Goal: Task Accomplishment & Management: Complete application form

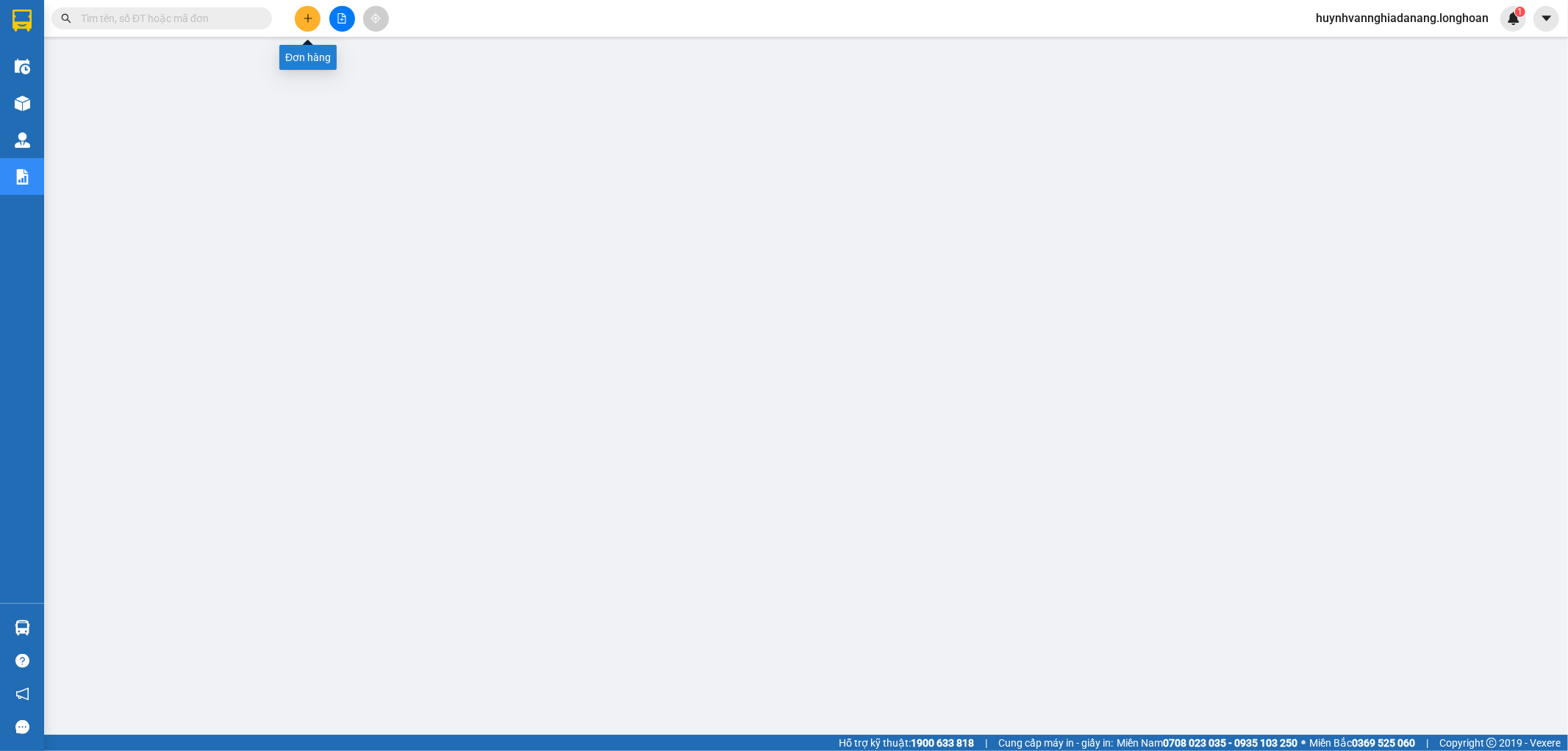
click at [309, 22] on icon "plus" at bounding box center [308, 18] width 10 height 10
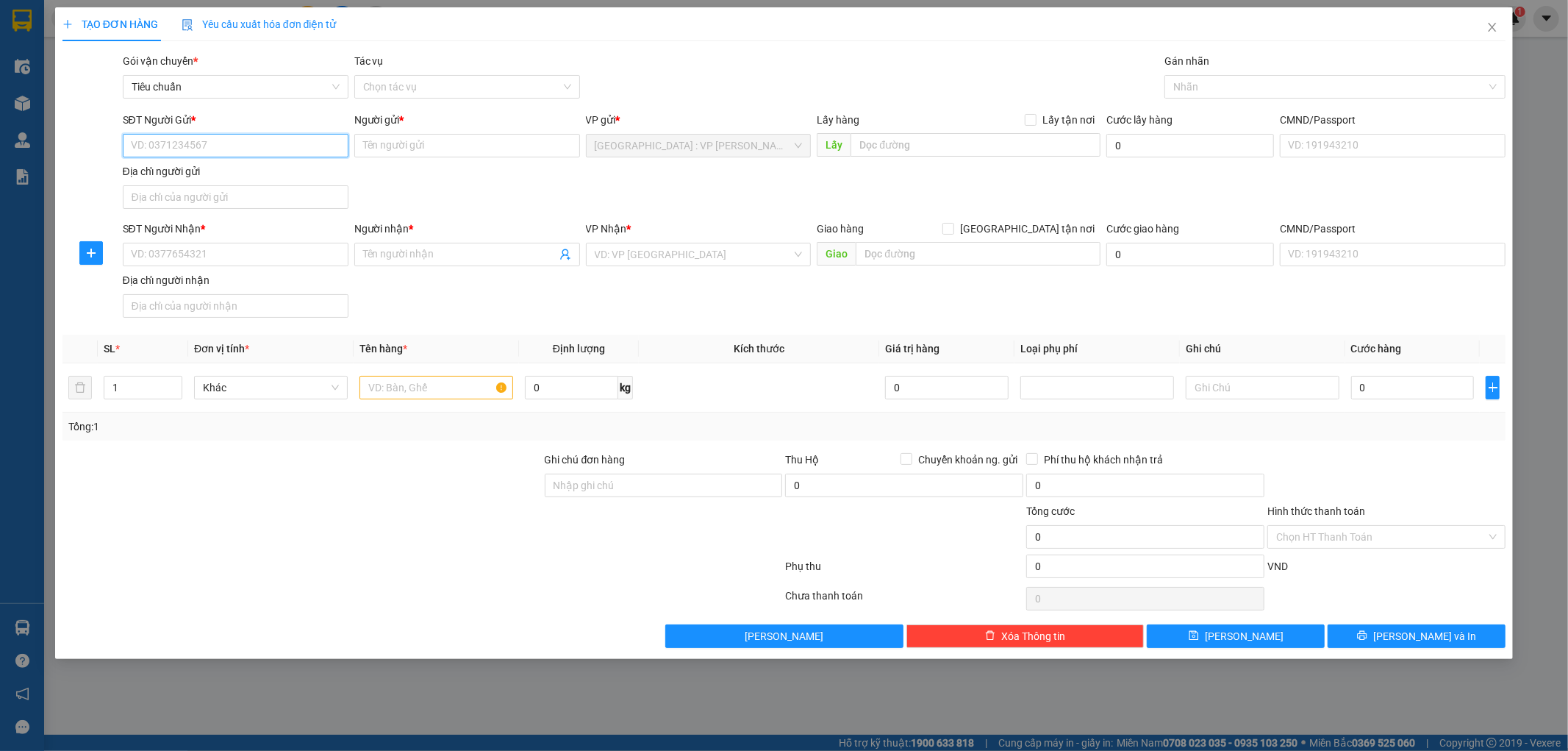
click at [201, 150] on input "SĐT Người Gửi *" at bounding box center [235, 145] width 225 height 23
type input "0905835879"
click at [384, 140] on input "Người gửi *" at bounding box center [467, 145] width 225 height 23
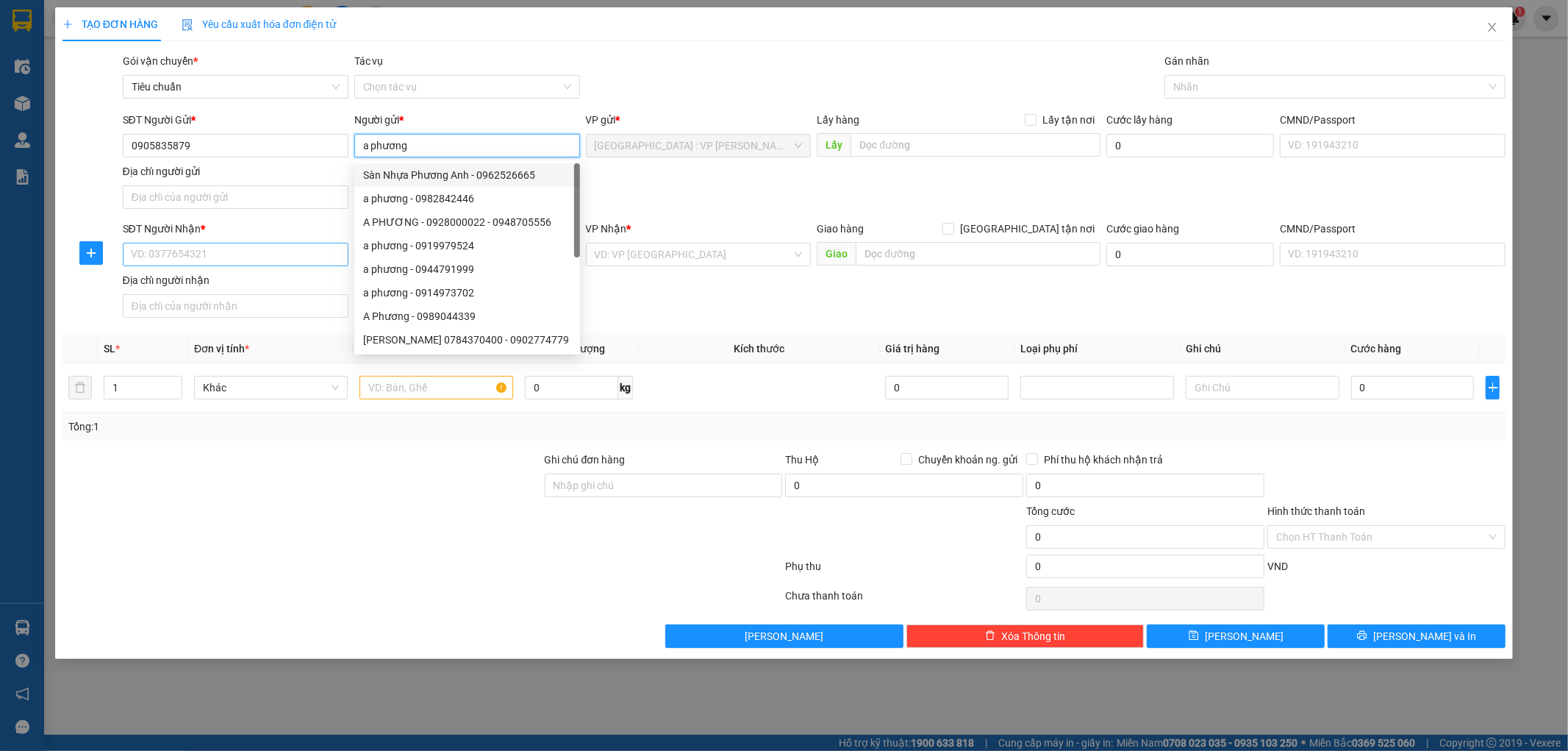
type input "a phương"
click at [193, 253] on input "SĐT Người Nhận *" at bounding box center [235, 254] width 225 height 23
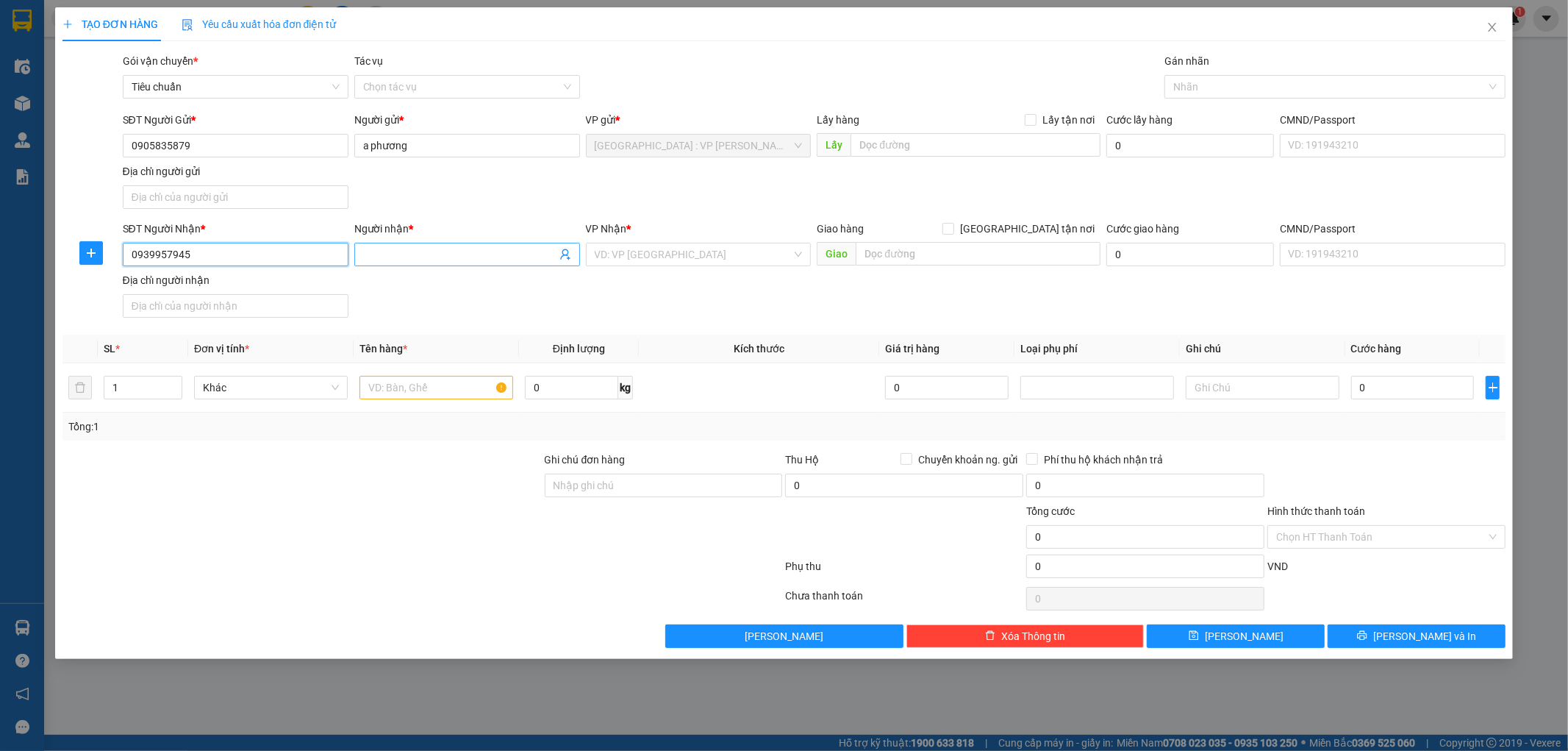
type input "0939957945"
click at [419, 258] on input "Người nhận *" at bounding box center [460, 254] width 193 height 16
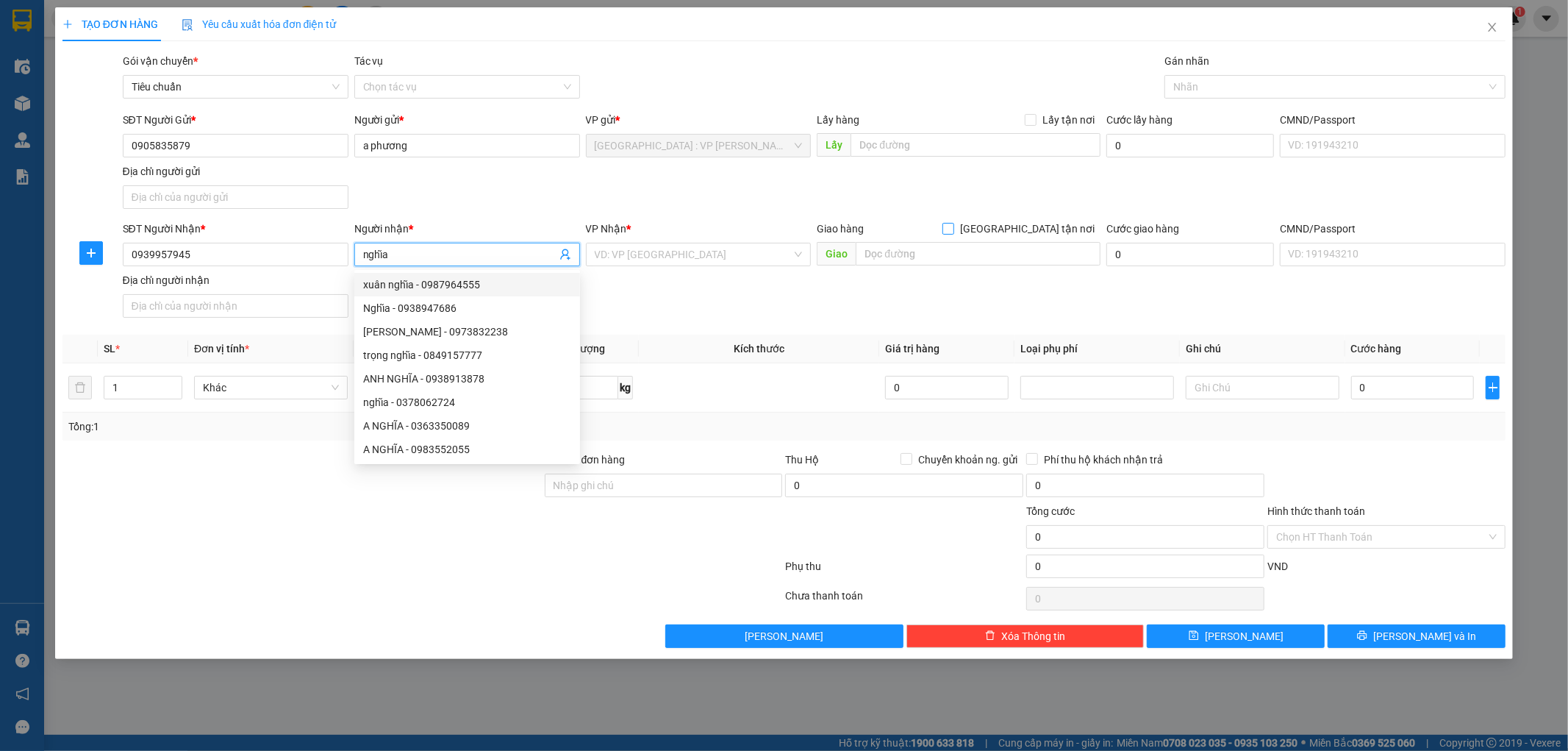
type input "nghĩa"
click at [953, 229] on input "Giao tận nơi" at bounding box center [947, 228] width 10 height 10
checkbox input "true"
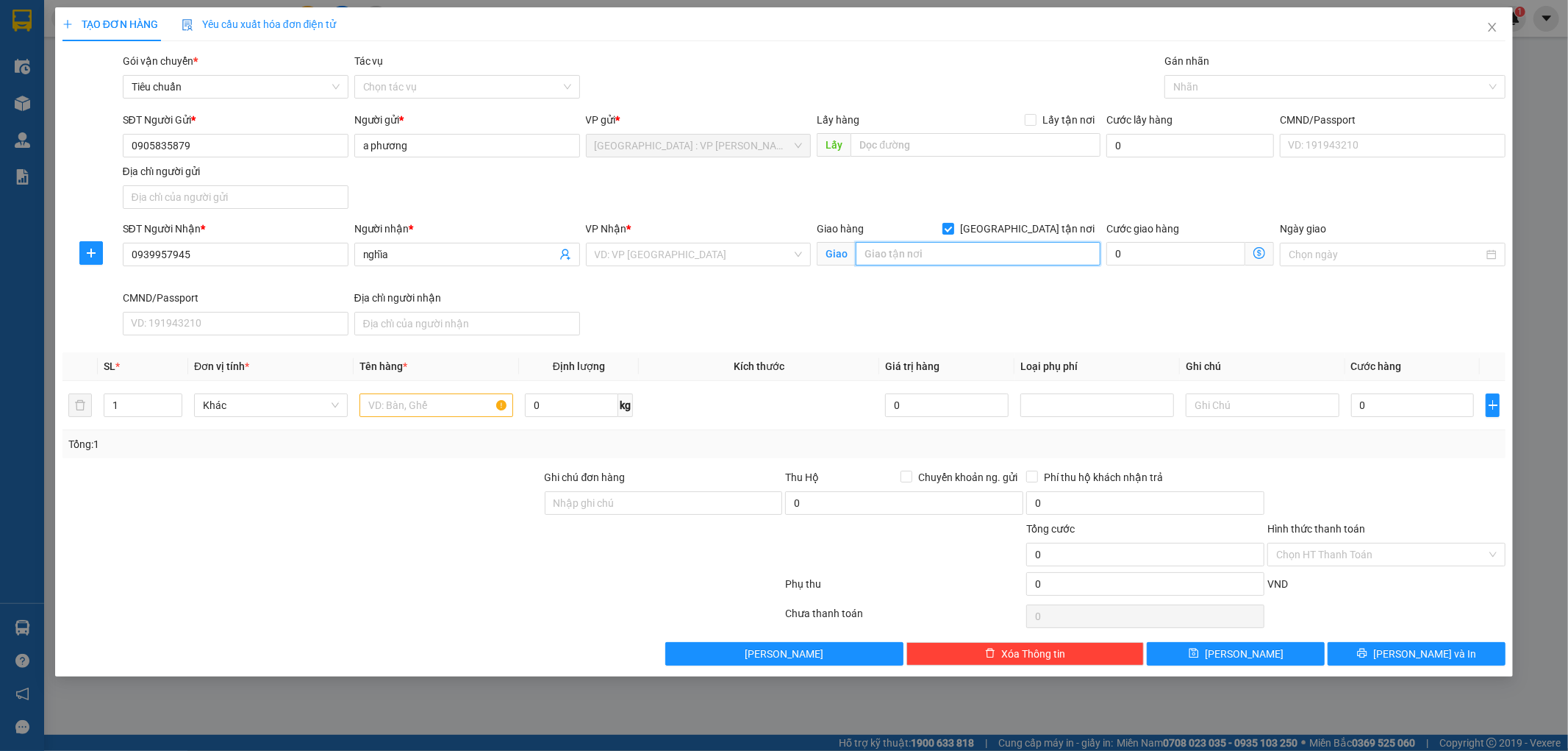
click at [989, 253] on input "text" at bounding box center [978, 254] width 245 height 23
type input "153 ĐỘC LẬP,TÂN PHÚ,HCM"
click at [718, 261] on input "search" at bounding box center [694, 254] width 198 height 22
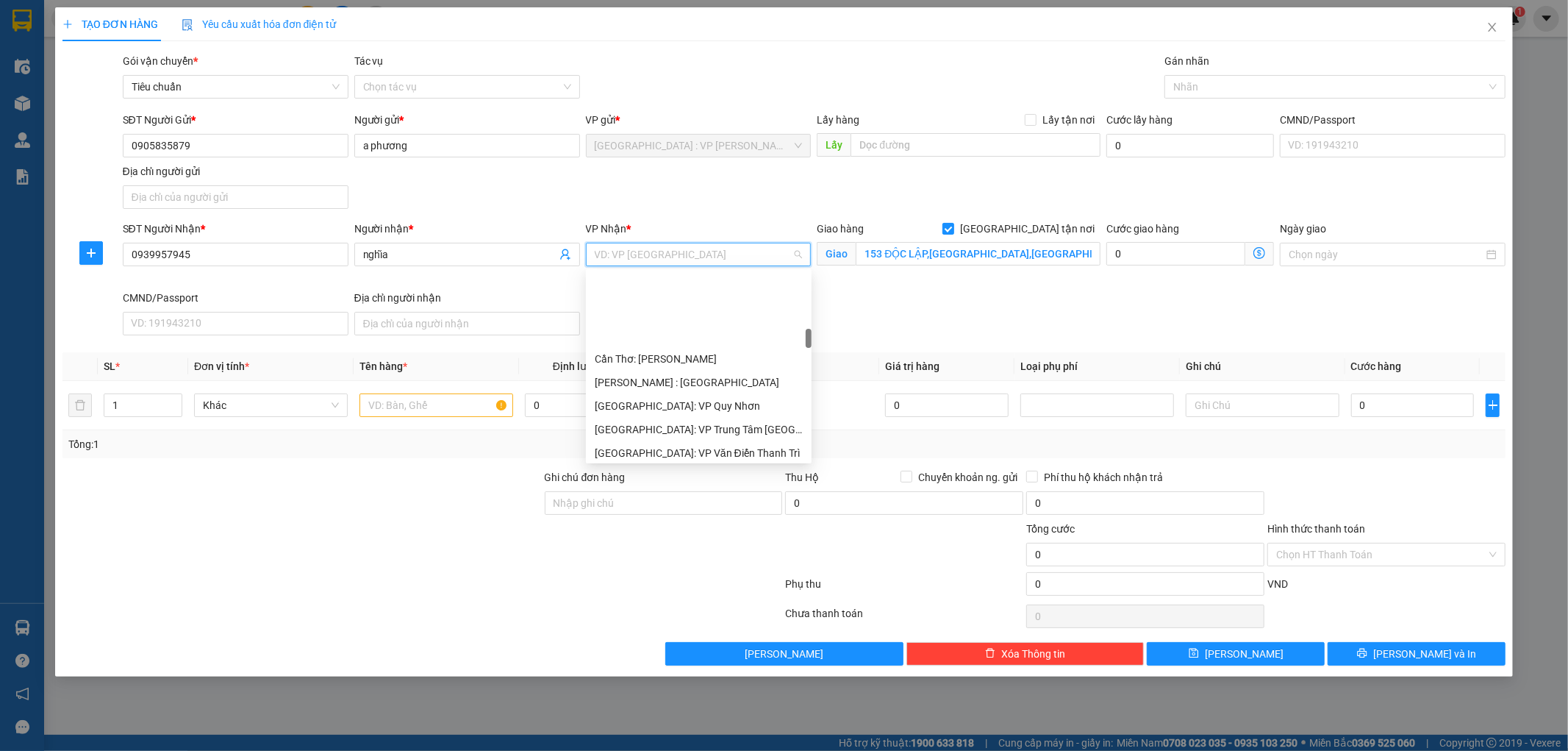
scroll to position [571, 0]
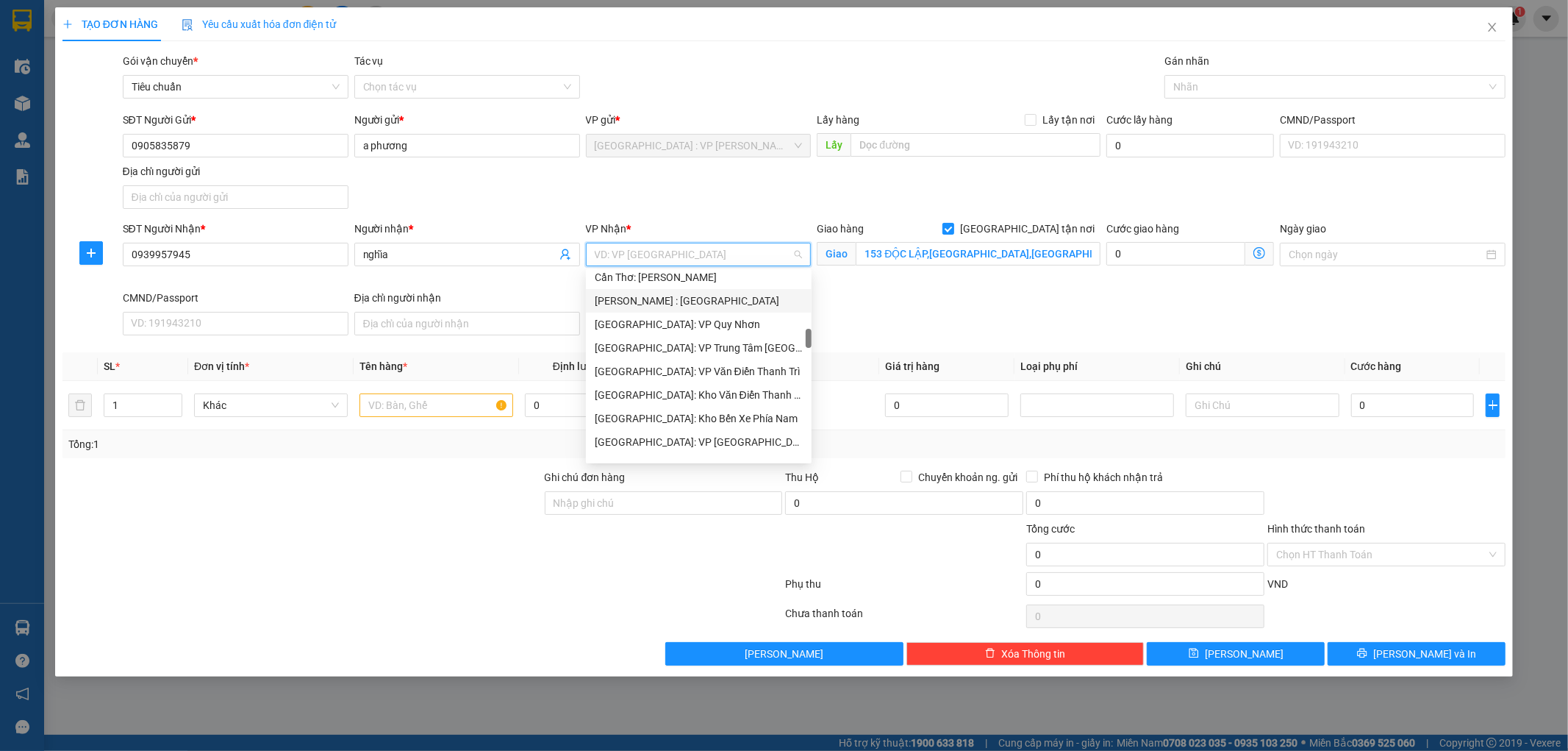
click at [714, 303] on div "[PERSON_NAME] : [GEOGRAPHIC_DATA]" at bounding box center [699, 301] width 208 height 16
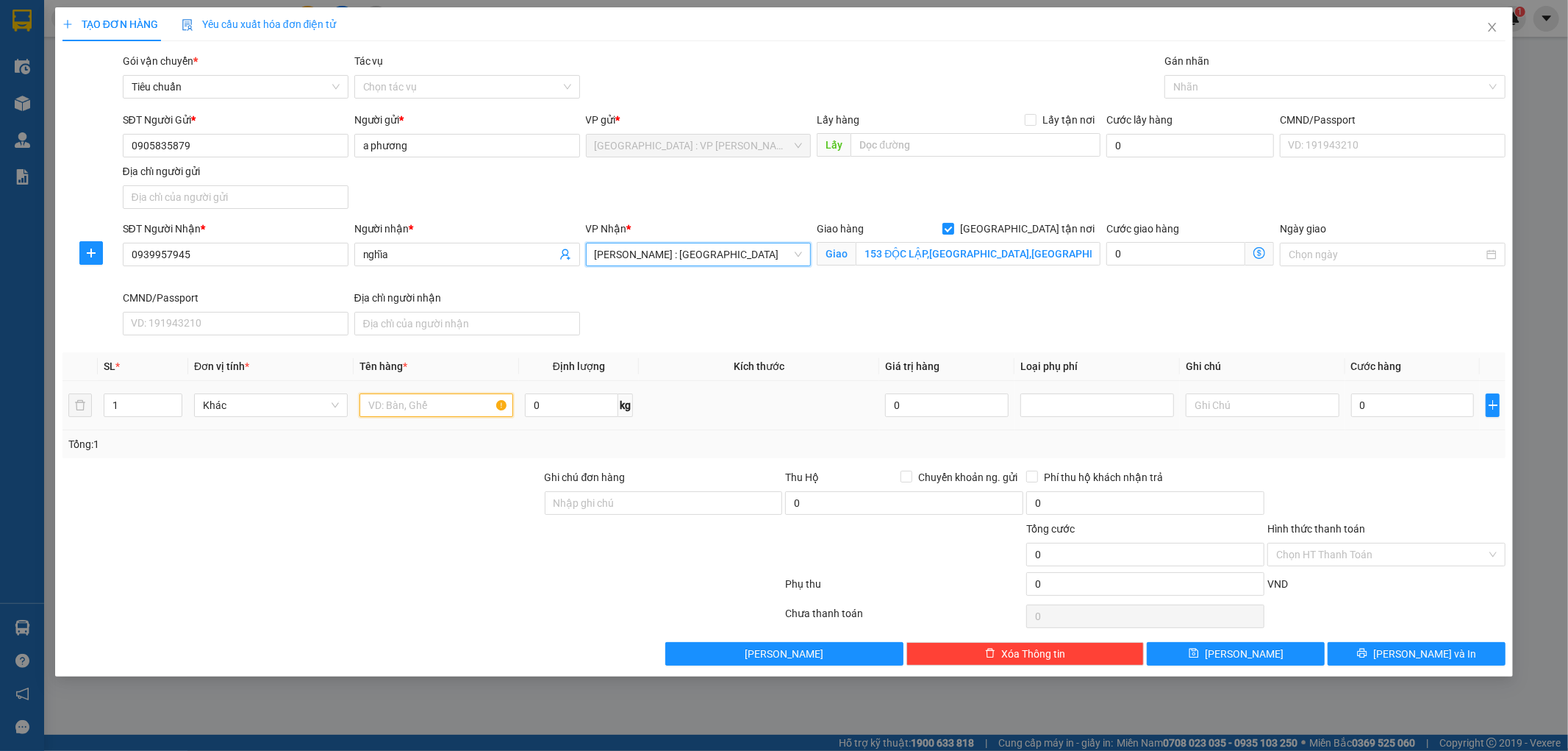
click at [449, 402] on input "text" at bounding box center [436, 404] width 154 height 23
type input "1 XE ĐẠP"
click at [1400, 404] on input "0" at bounding box center [1413, 404] width 124 height 23
type input "3"
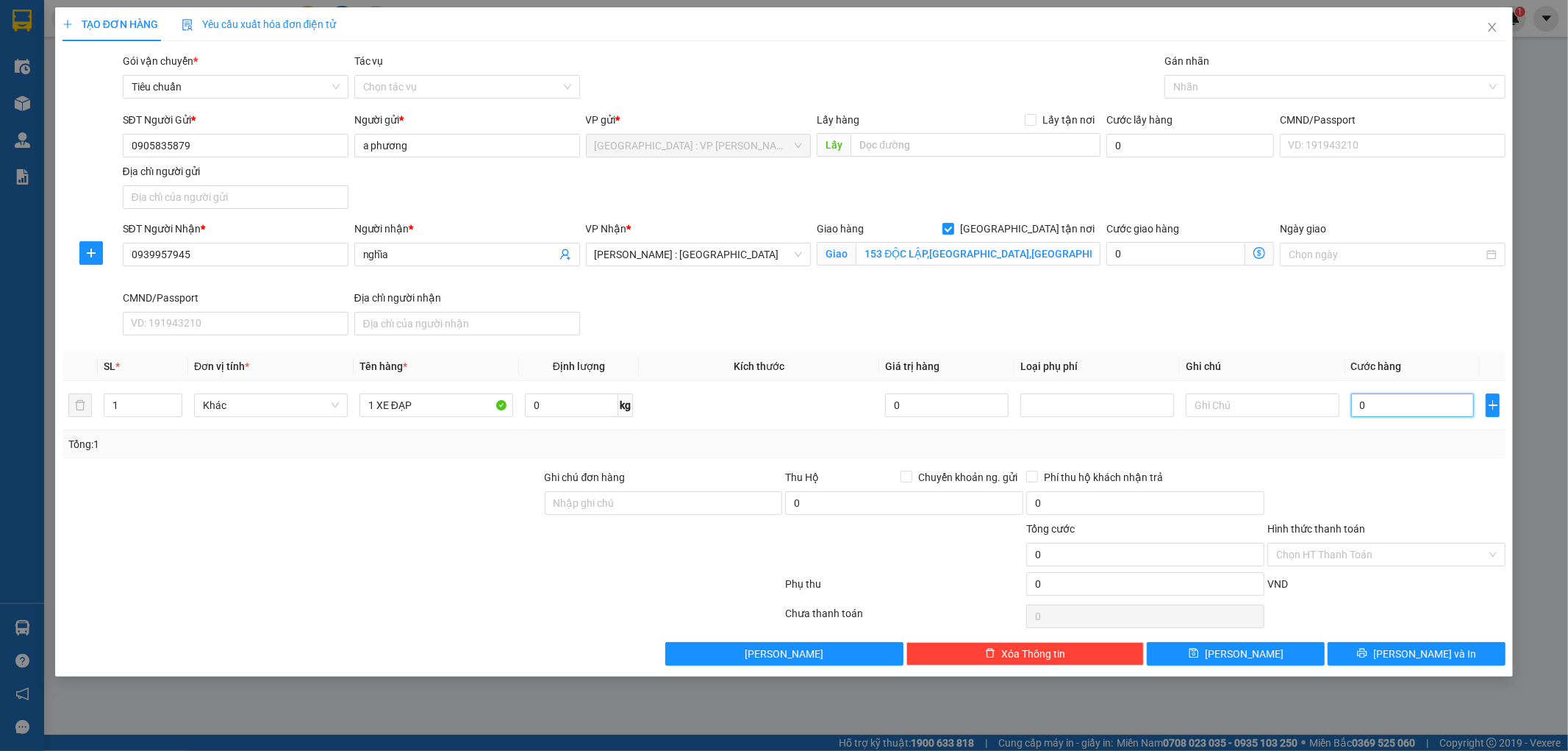
type input "3"
type input "38"
type input "380"
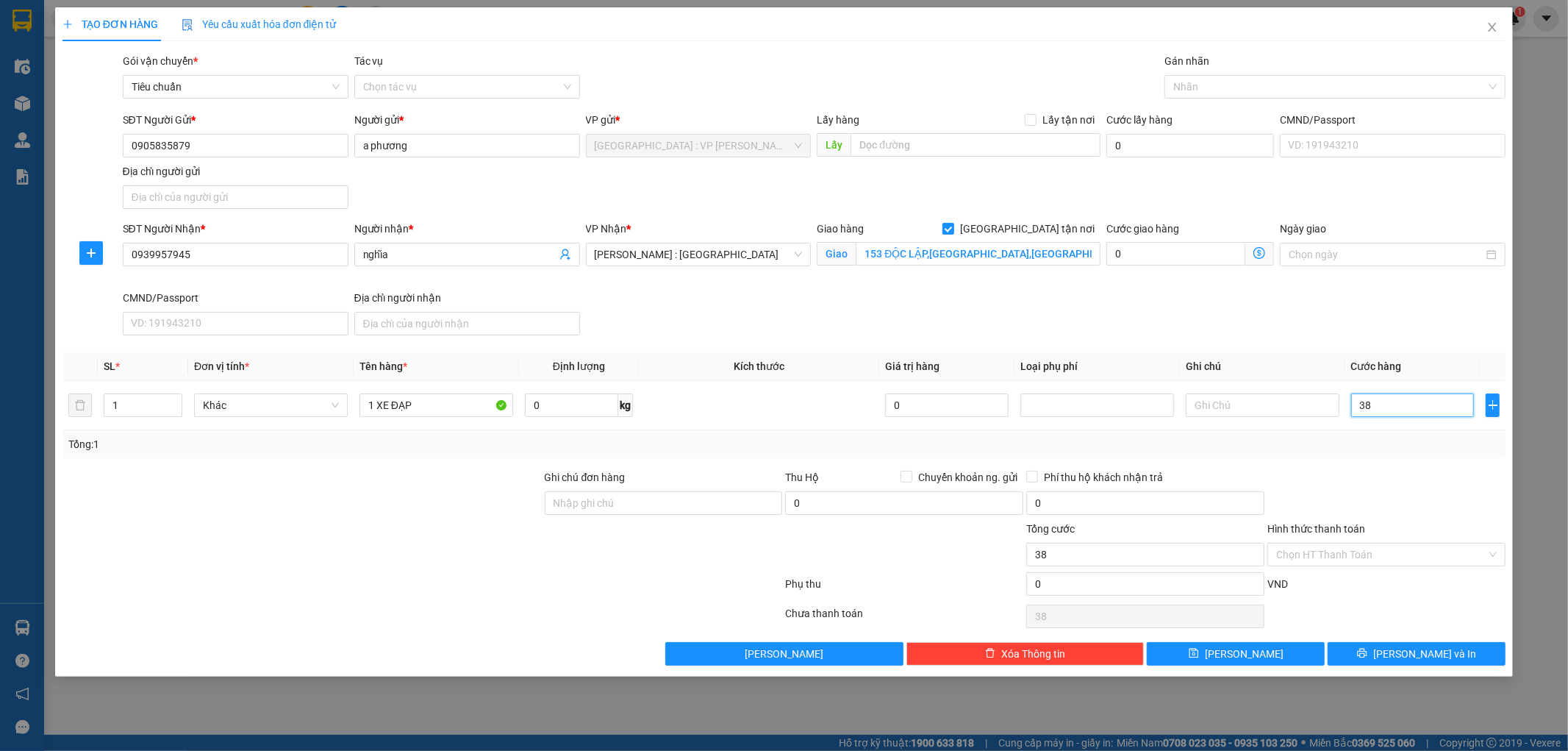
type input "380"
type input "3.800"
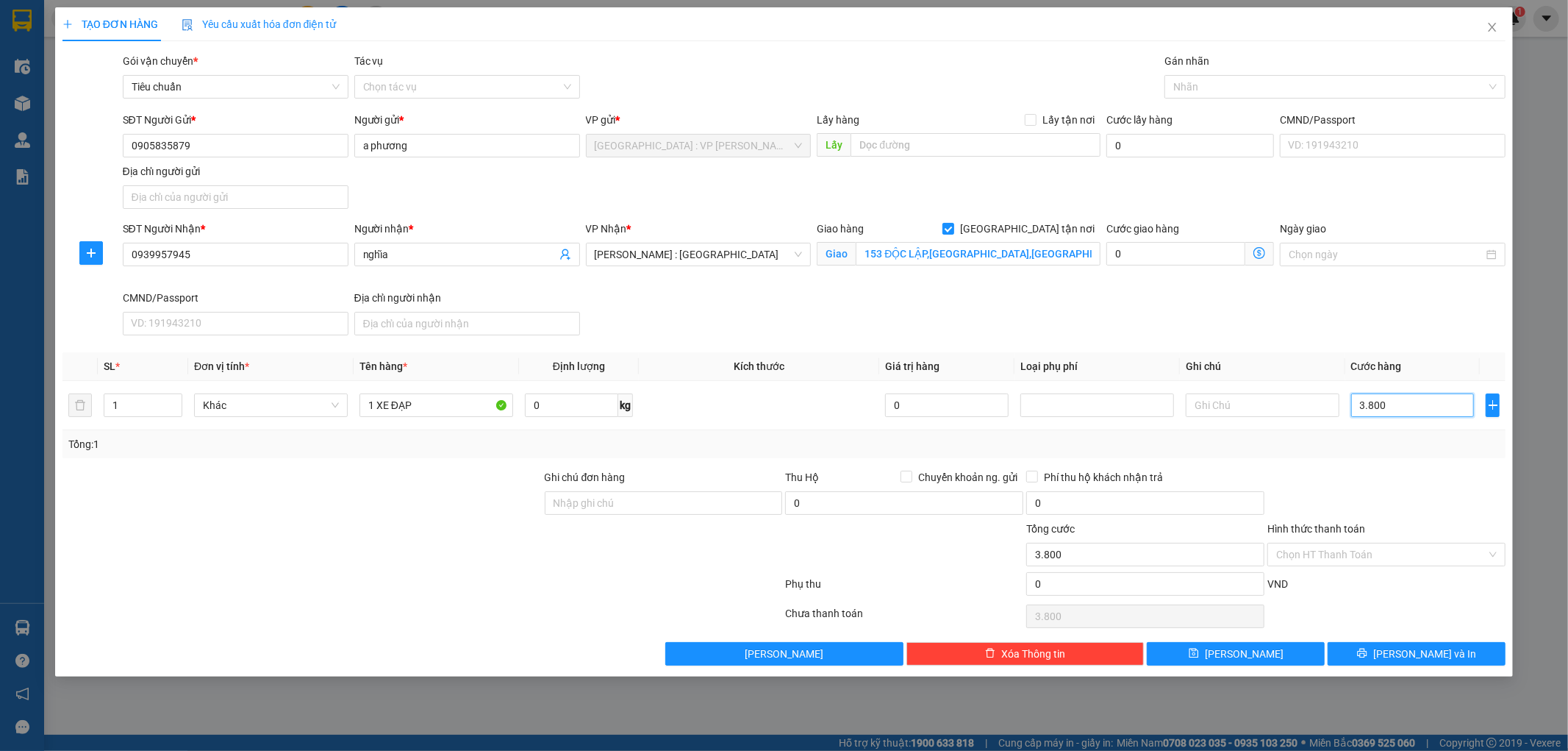
type input "38.000"
type input "380.000"
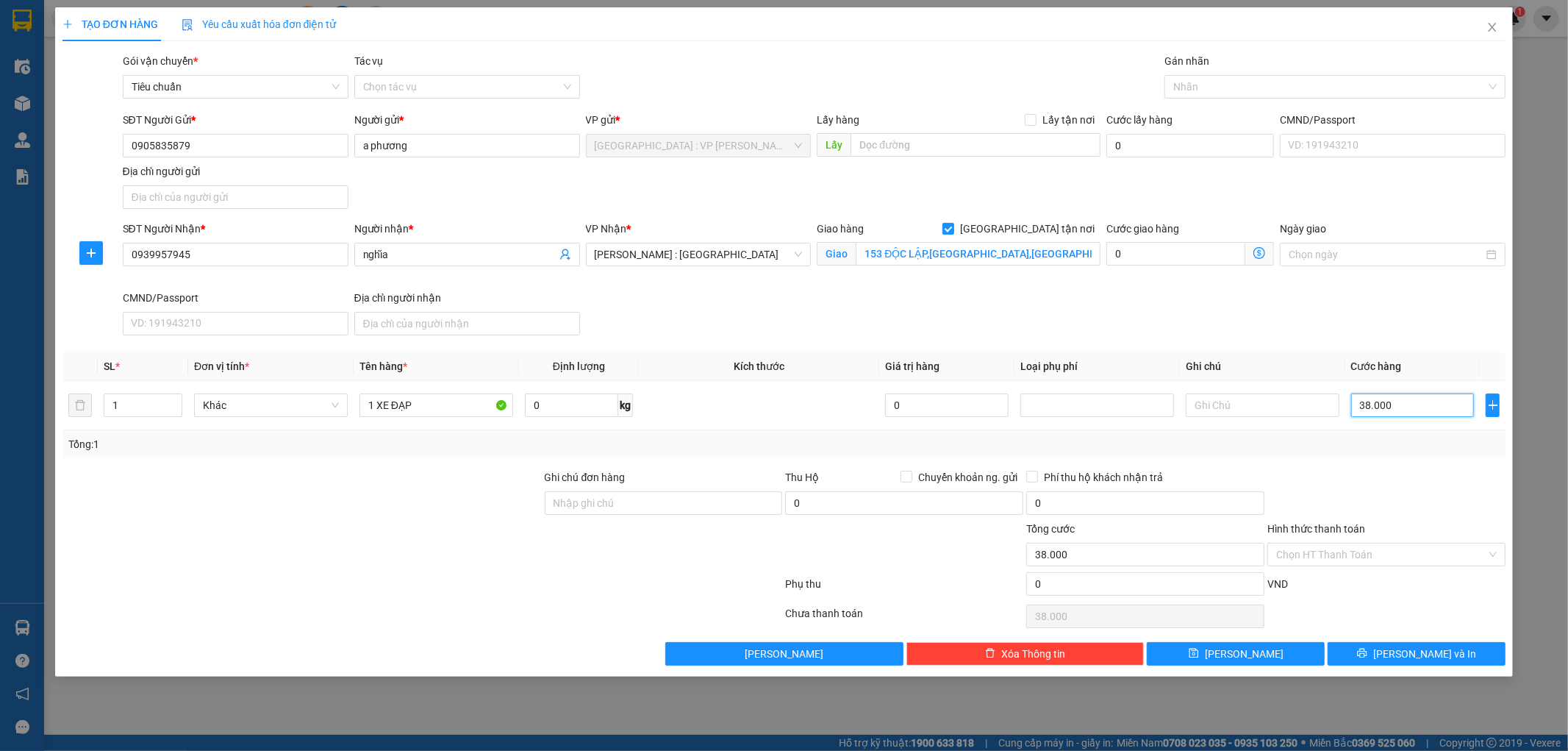
type input "380.000"
click at [1376, 656] on button "Lưu và In" at bounding box center [1417, 653] width 178 height 23
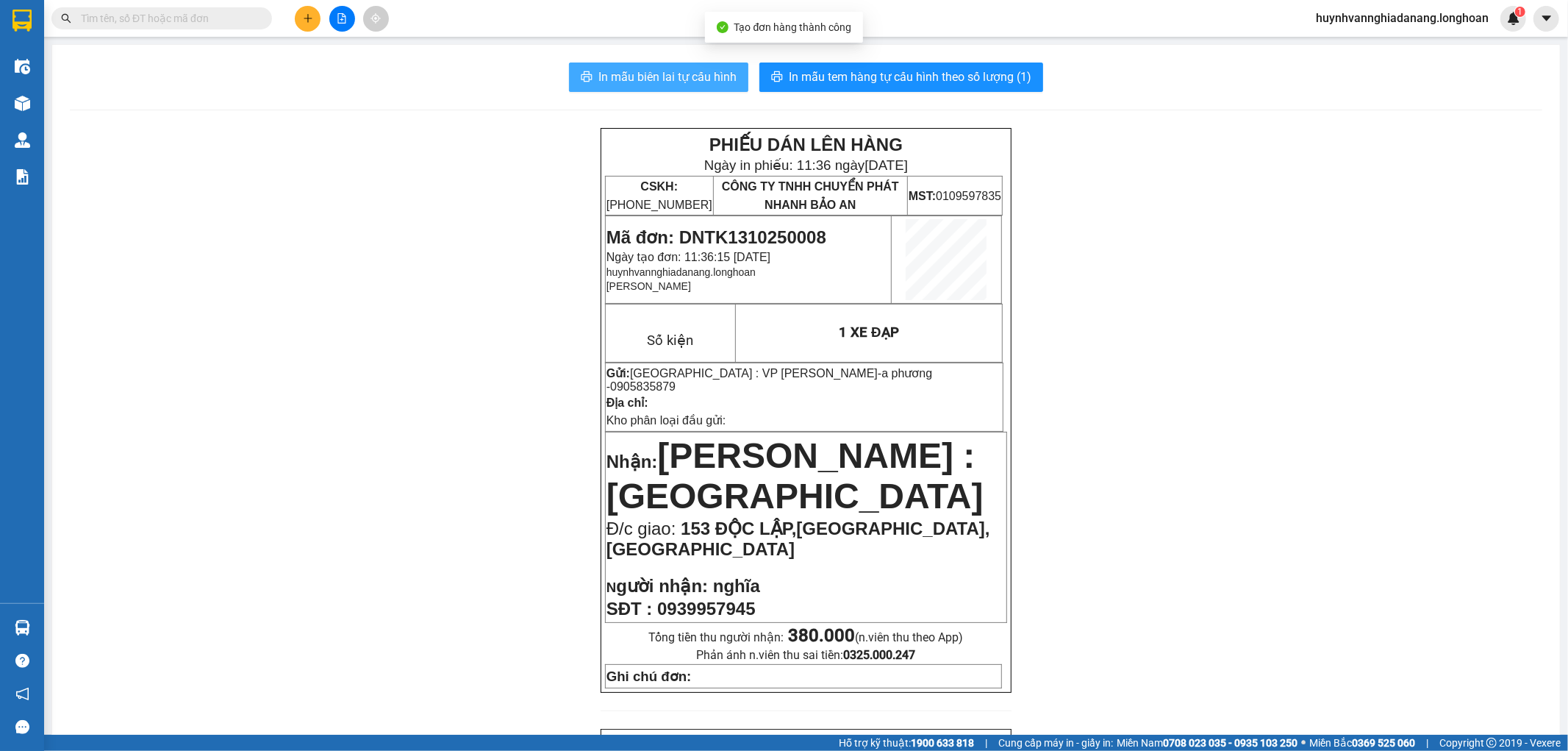
drag, startPoint x: 658, startPoint y: 76, endPoint x: 699, endPoint y: 104, distance: 49.6
click at [658, 75] on span "In mẫu biên lai tự cấu hình" at bounding box center [667, 76] width 138 height 18
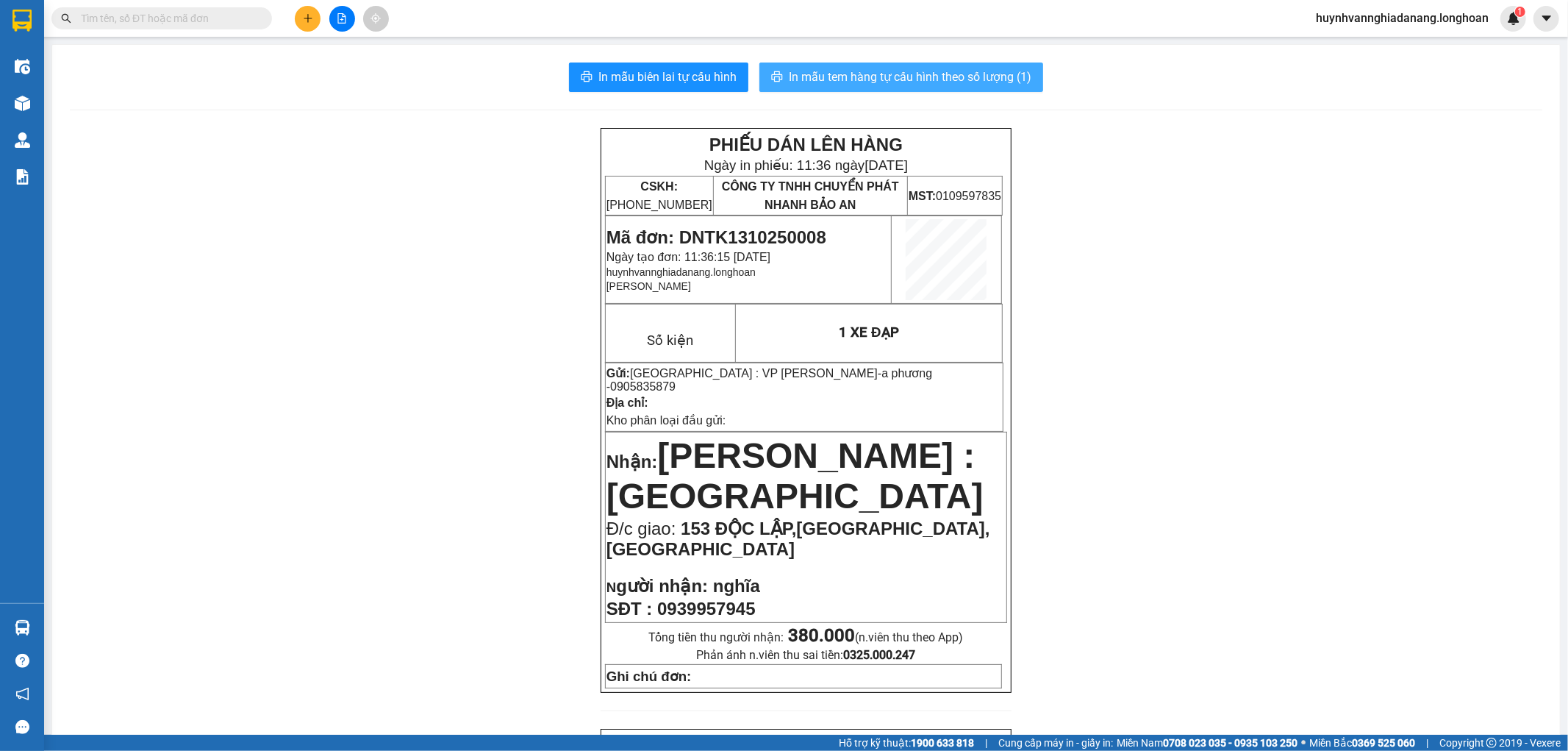
click at [915, 74] on span "In mẫu tem hàng tự cấu hình theo số lượng (1)" at bounding box center [910, 76] width 243 height 18
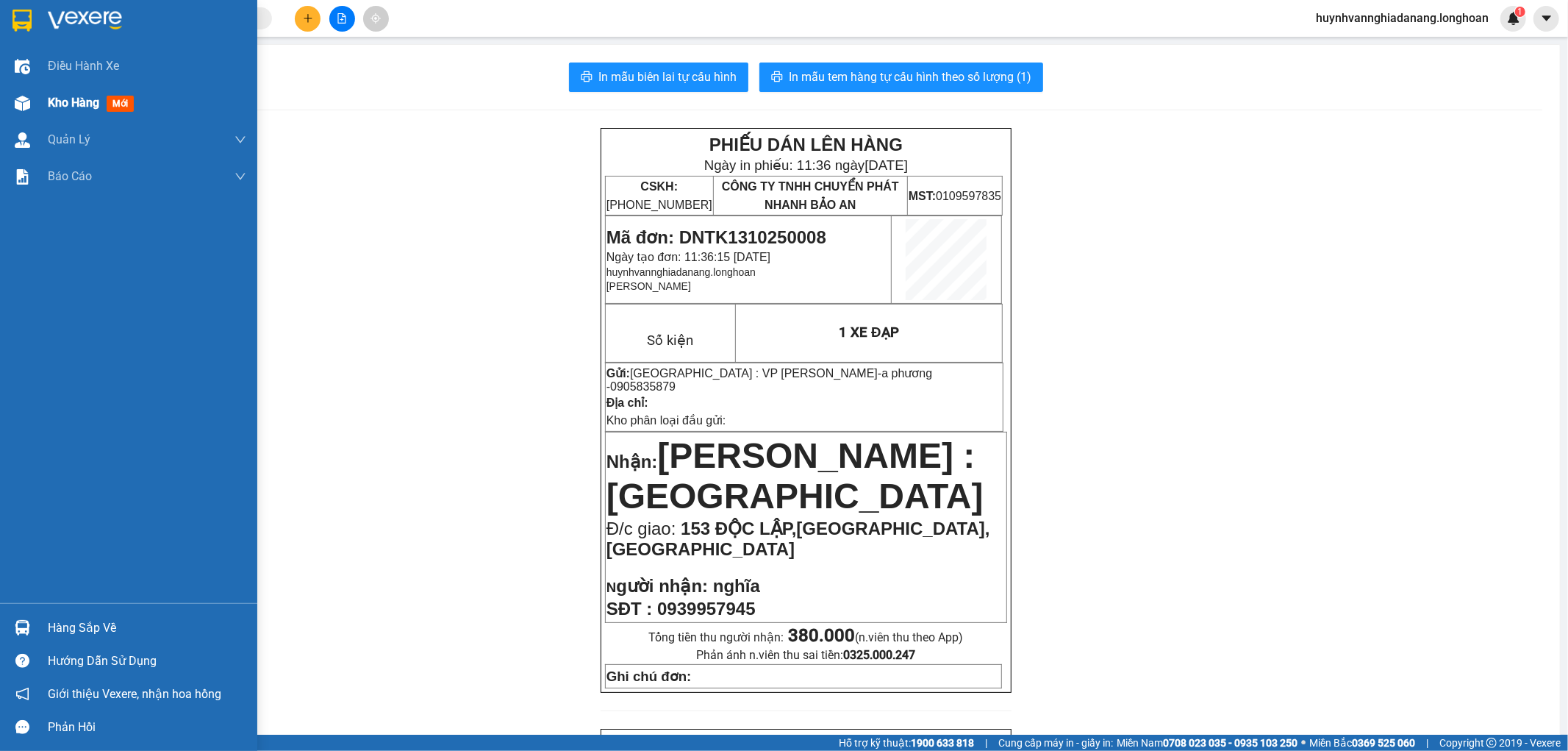
click at [44, 101] on div "Kho hàng mới" at bounding box center [128, 103] width 257 height 37
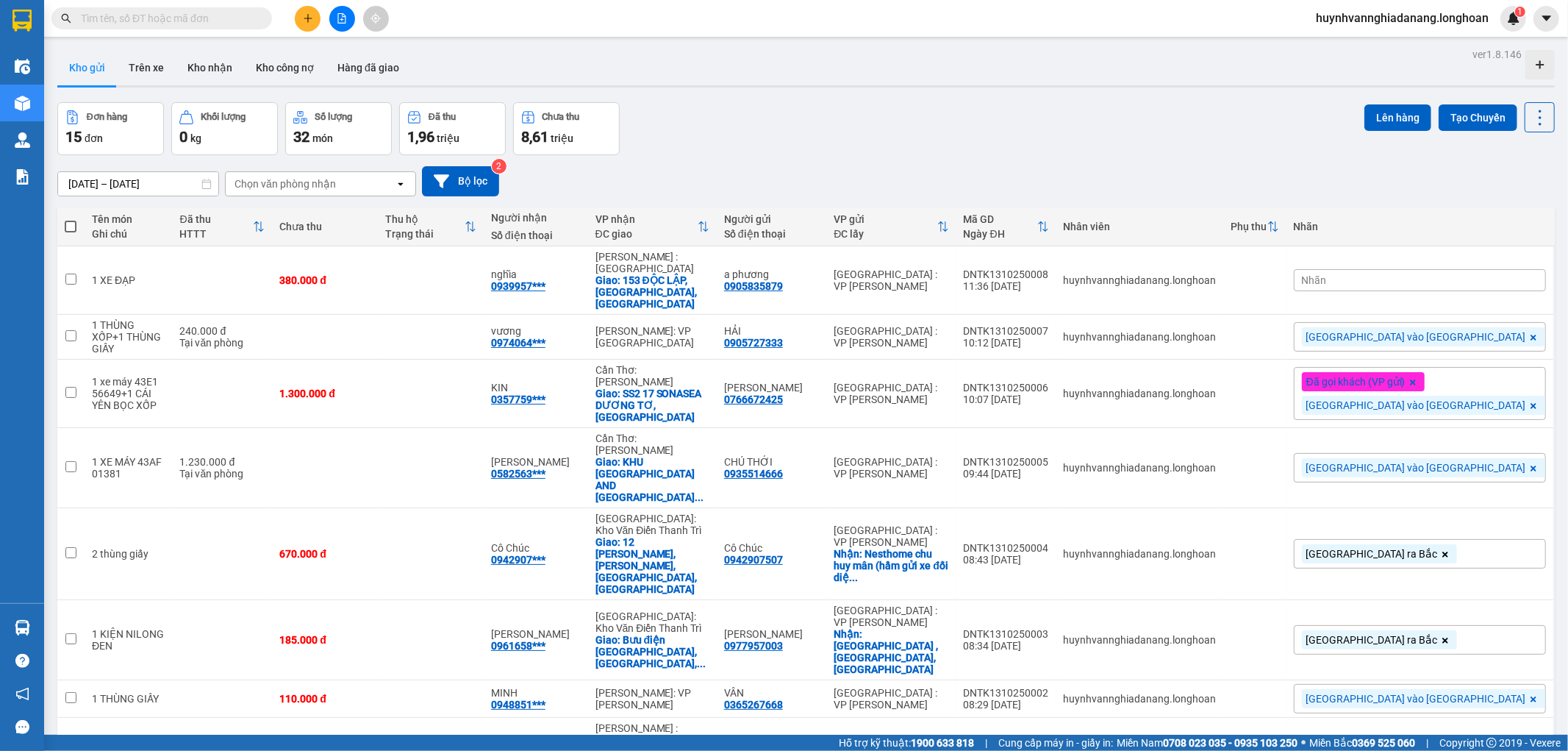
click at [1447, 278] on div "Nhãn" at bounding box center [1420, 281] width 252 height 22
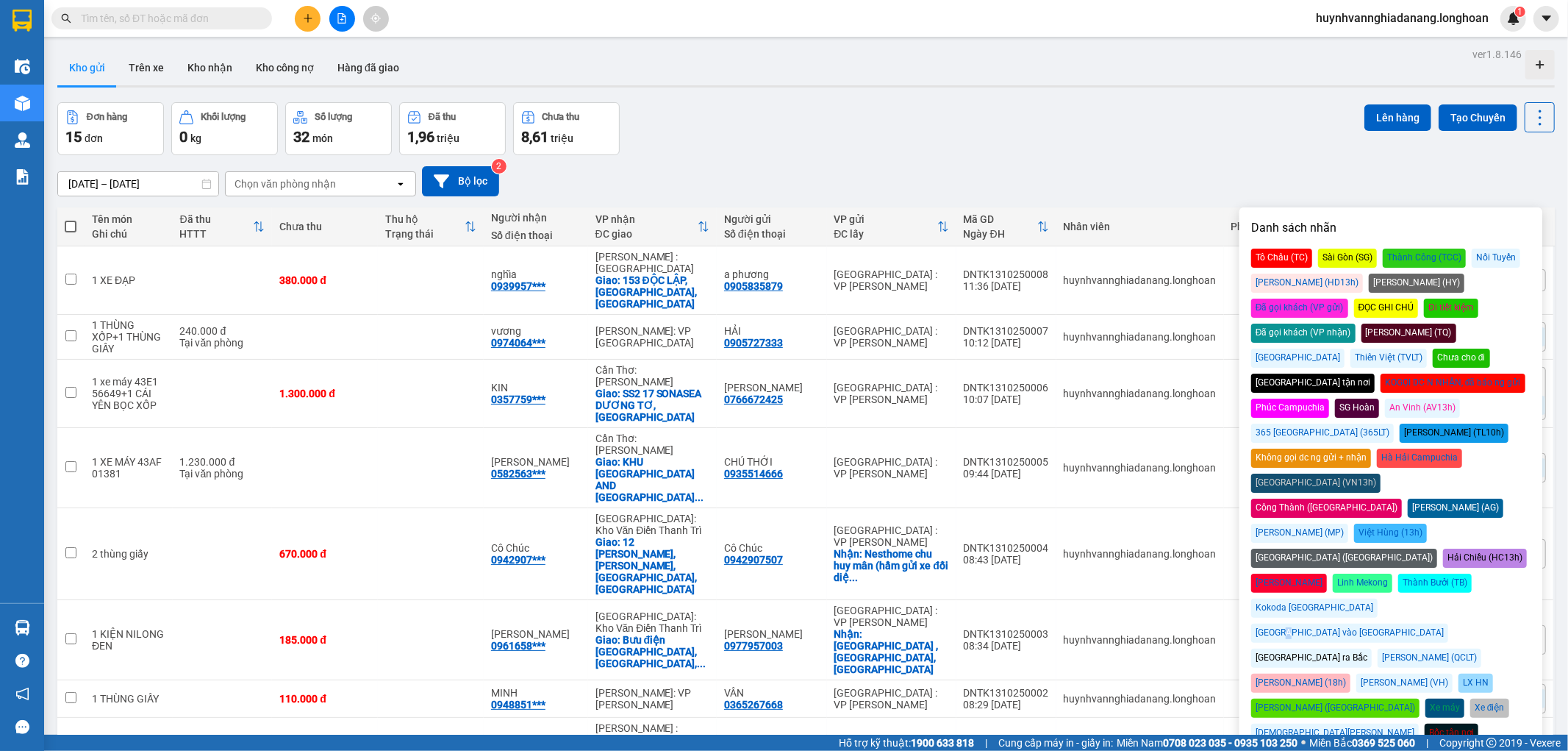
click at [1448, 623] on div "[GEOGRAPHIC_DATA] vào [GEOGRAPHIC_DATA]" at bounding box center [1350, 633] width 197 height 19
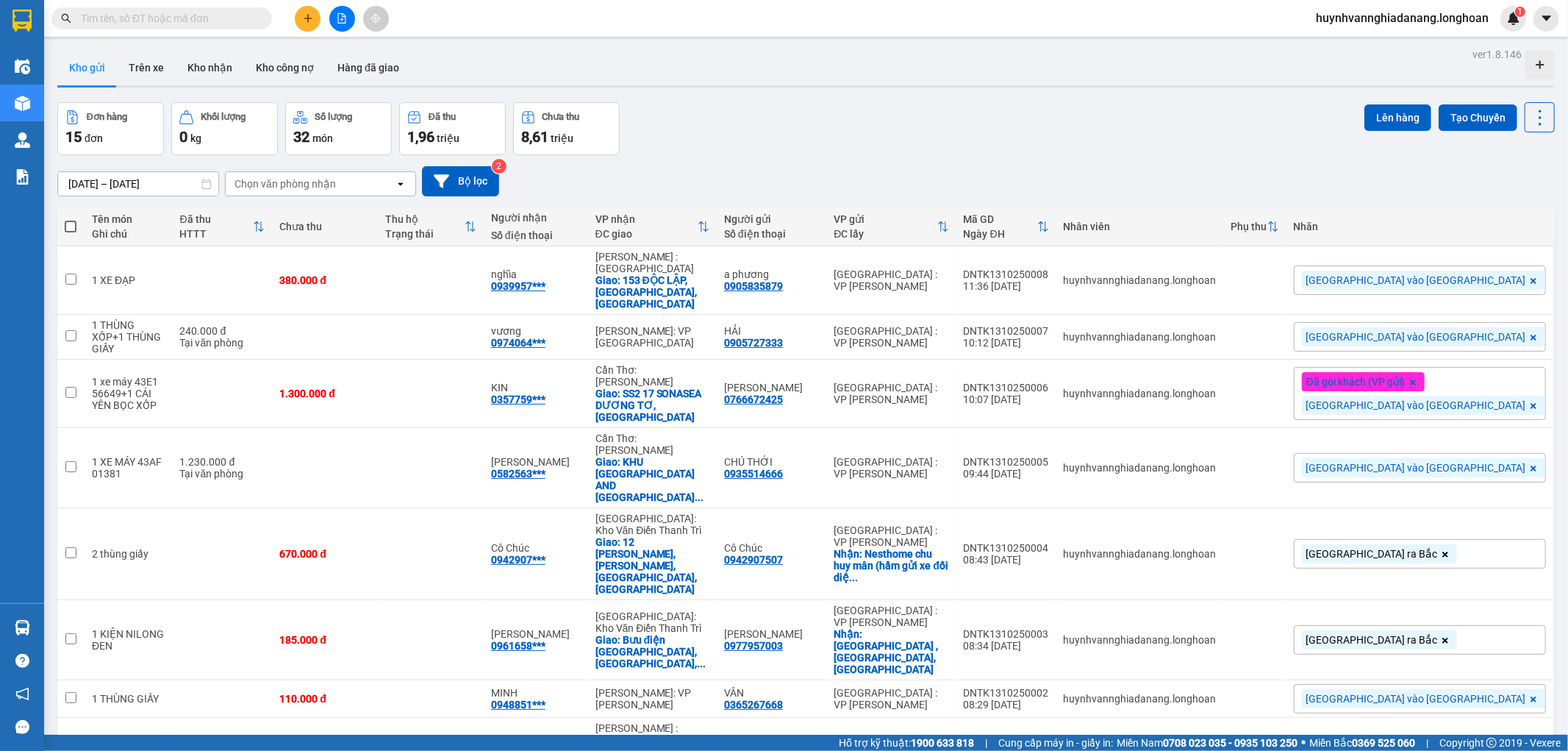
click at [1173, 138] on div "Đơn hàng 15 đơn Khối lượng 0 kg Số lượng 32 món Đã thu 1,96 triệu Chưa thu 8,61…" at bounding box center [806, 128] width 1497 height 53
click at [1444, 278] on span "[GEOGRAPHIC_DATA] vào [GEOGRAPHIC_DATA]" at bounding box center [1416, 280] width 220 height 14
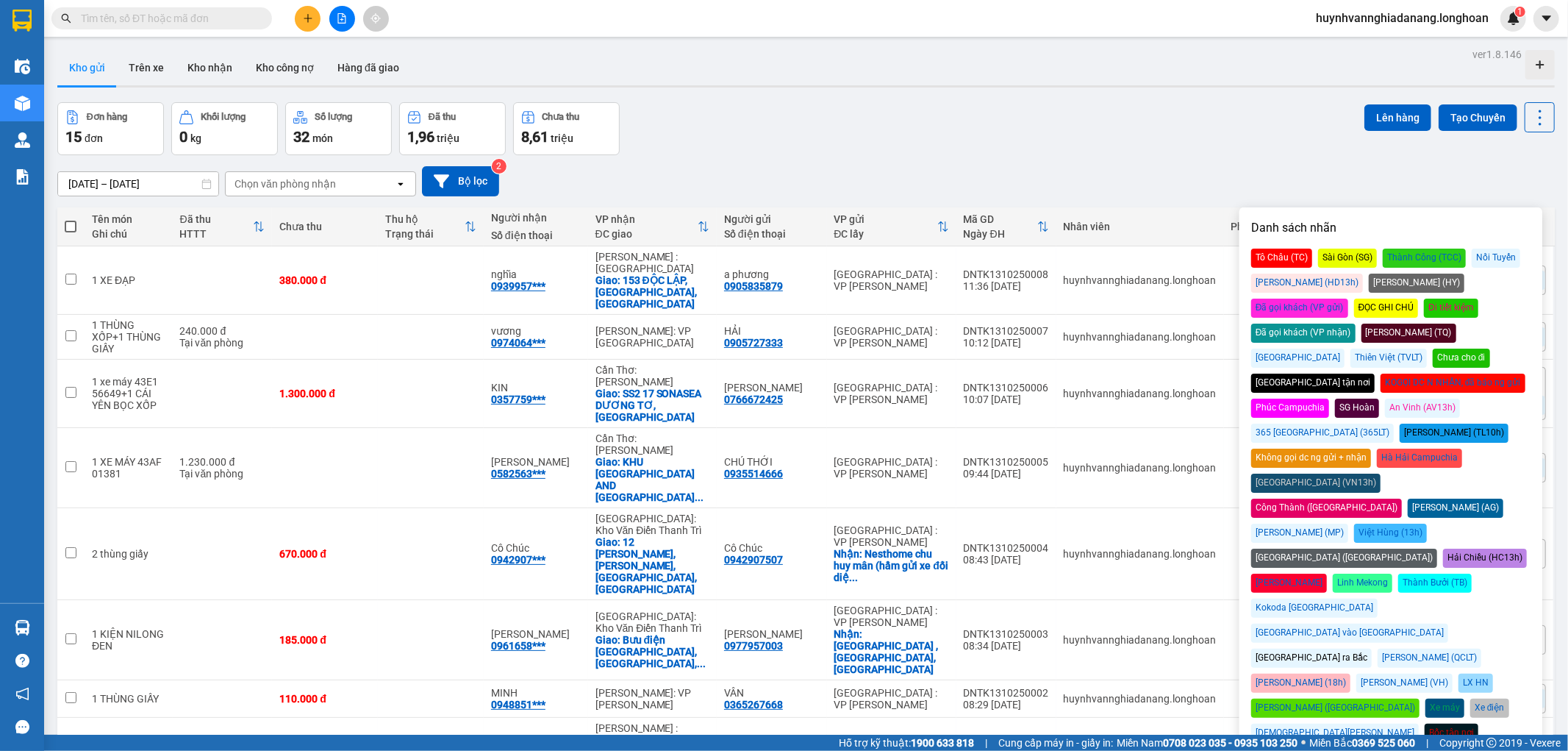
drag, startPoint x: 1464, startPoint y: 282, endPoint x: 1378, endPoint y: 246, distance: 93.2
click at [1348, 298] on div "Đã gọi khách (VP gửi)" at bounding box center [1299, 308] width 97 height 19
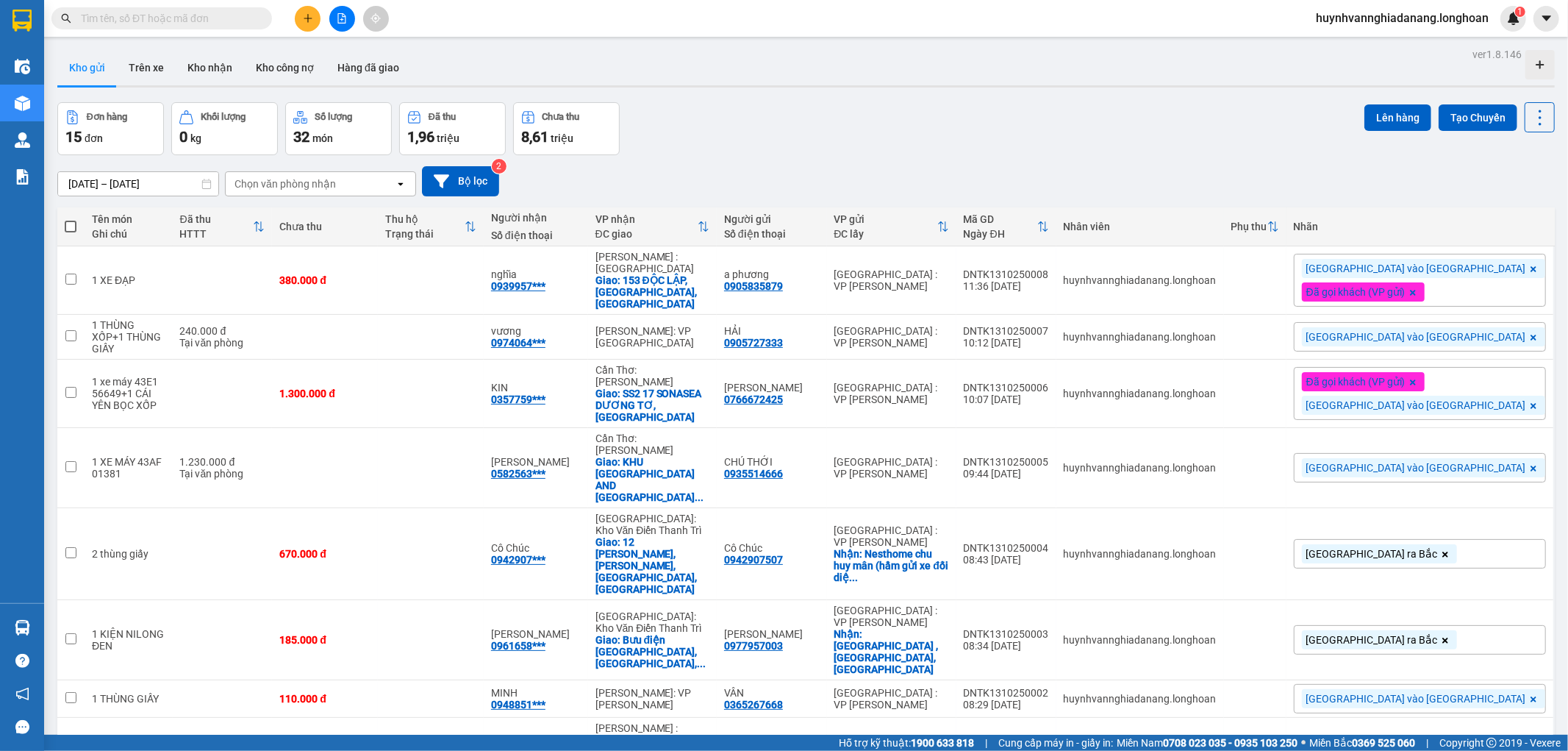
click at [1222, 138] on div "Đơn hàng 15 đơn Khối lượng 0 kg Số lượng 32 món Đã thu 1,96 triệu Chưa thu 8,61…" at bounding box center [806, 128] width 1497 height 53
click at [209, 67] on button "Kho nhận" at bounding box center [209, 67] width 68 height 35
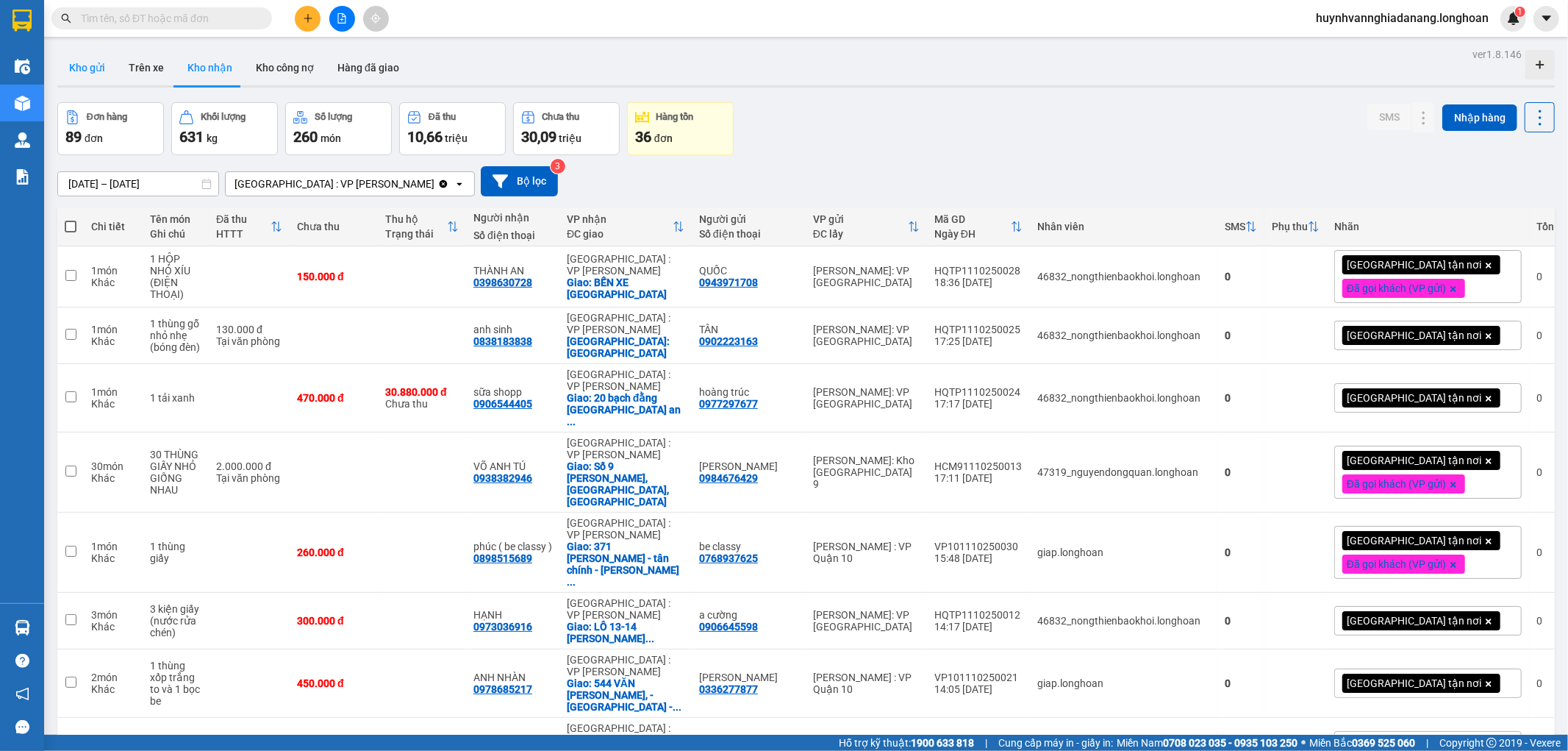
click at [75, 70] on button "Kho gửi" at bounding box center [87, 67] width 59 height 35
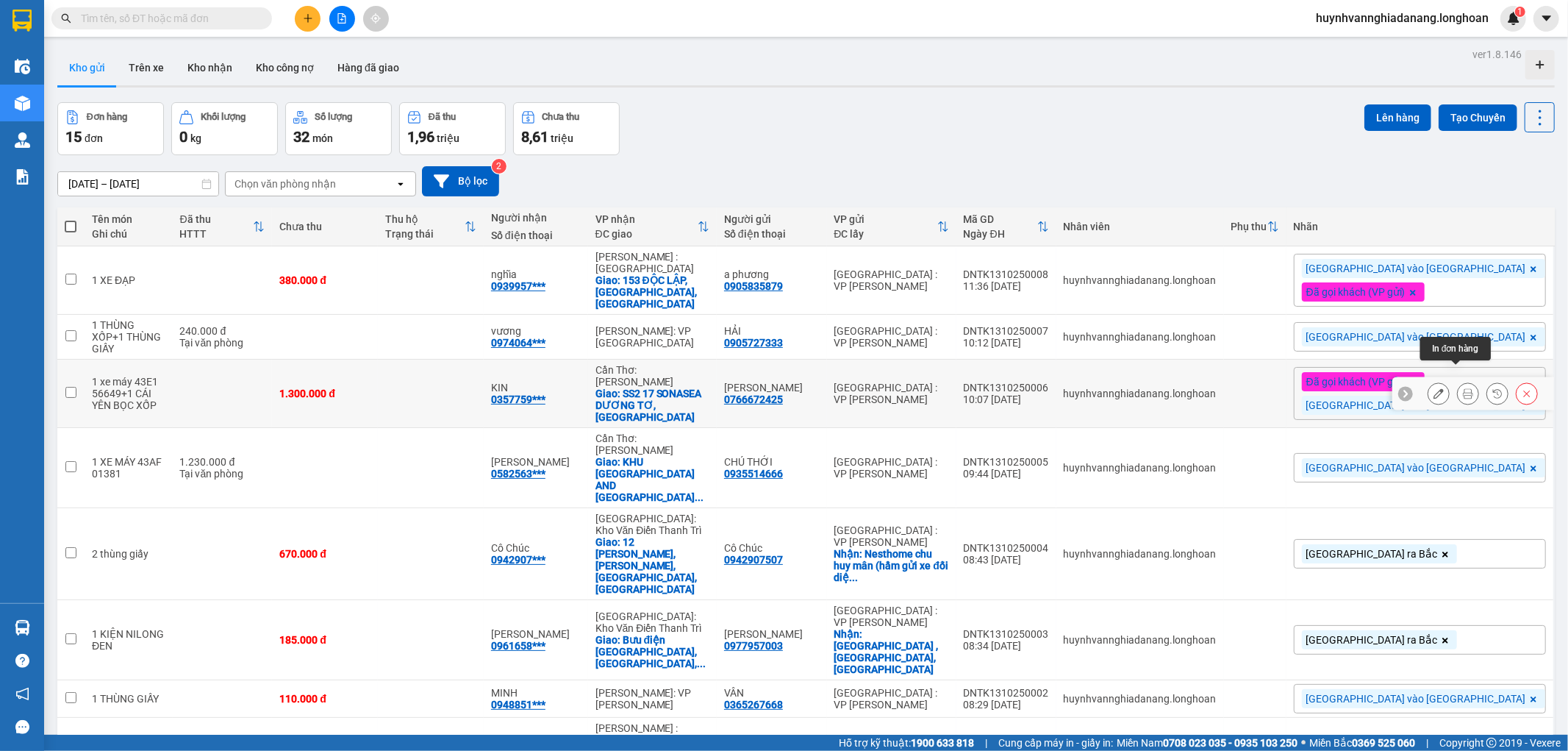
click at [1463, 388] on icon at bounding box center [1468, 393] width 10 height 10
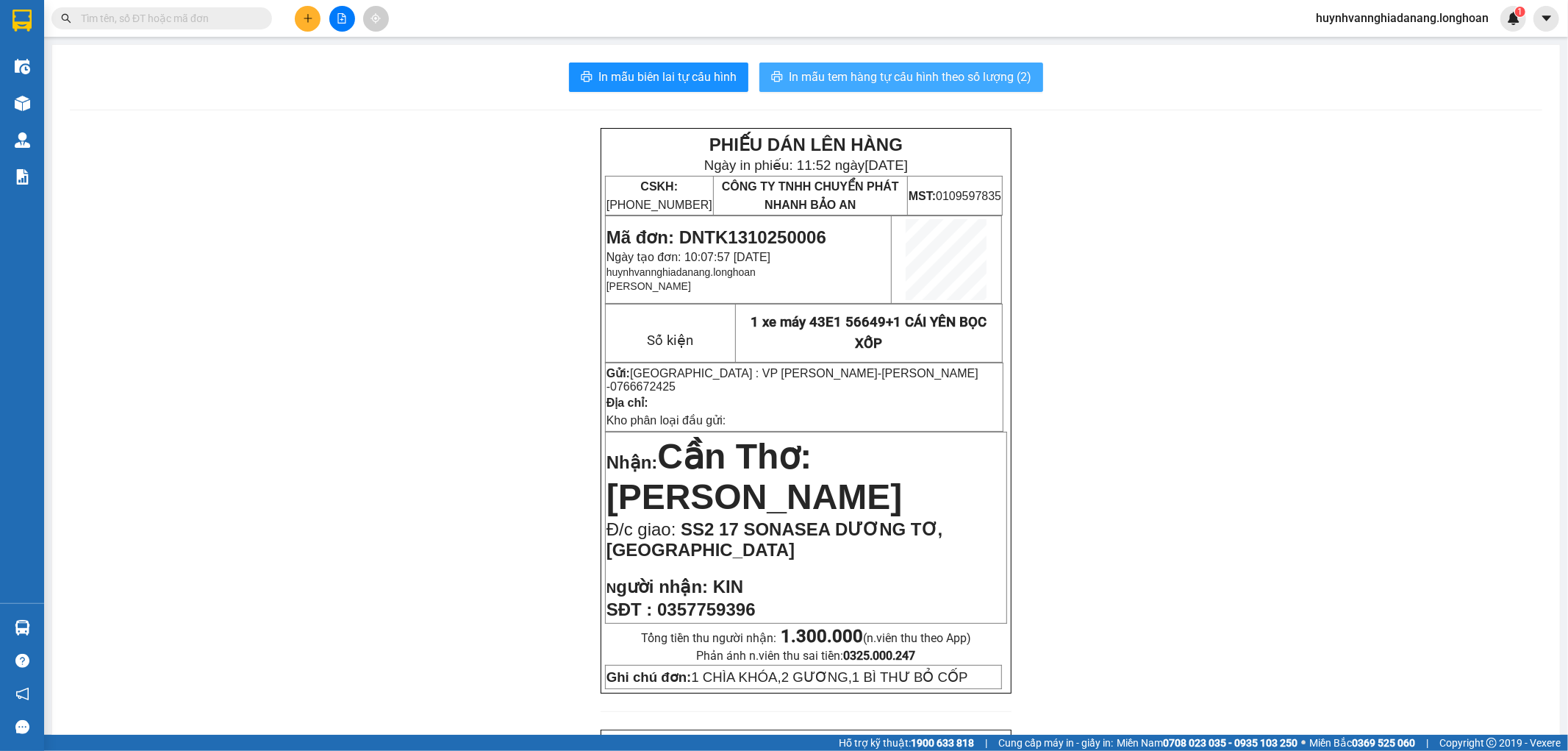
click at [947, 74] on span "In mẫu tem hàng tự cấu hình theo số lượng (2)" at bounding box center [910, 76] width 243 height 18
click at [313, 18] on icon "plus" at bounding box center [308, 18] width 10 height 10
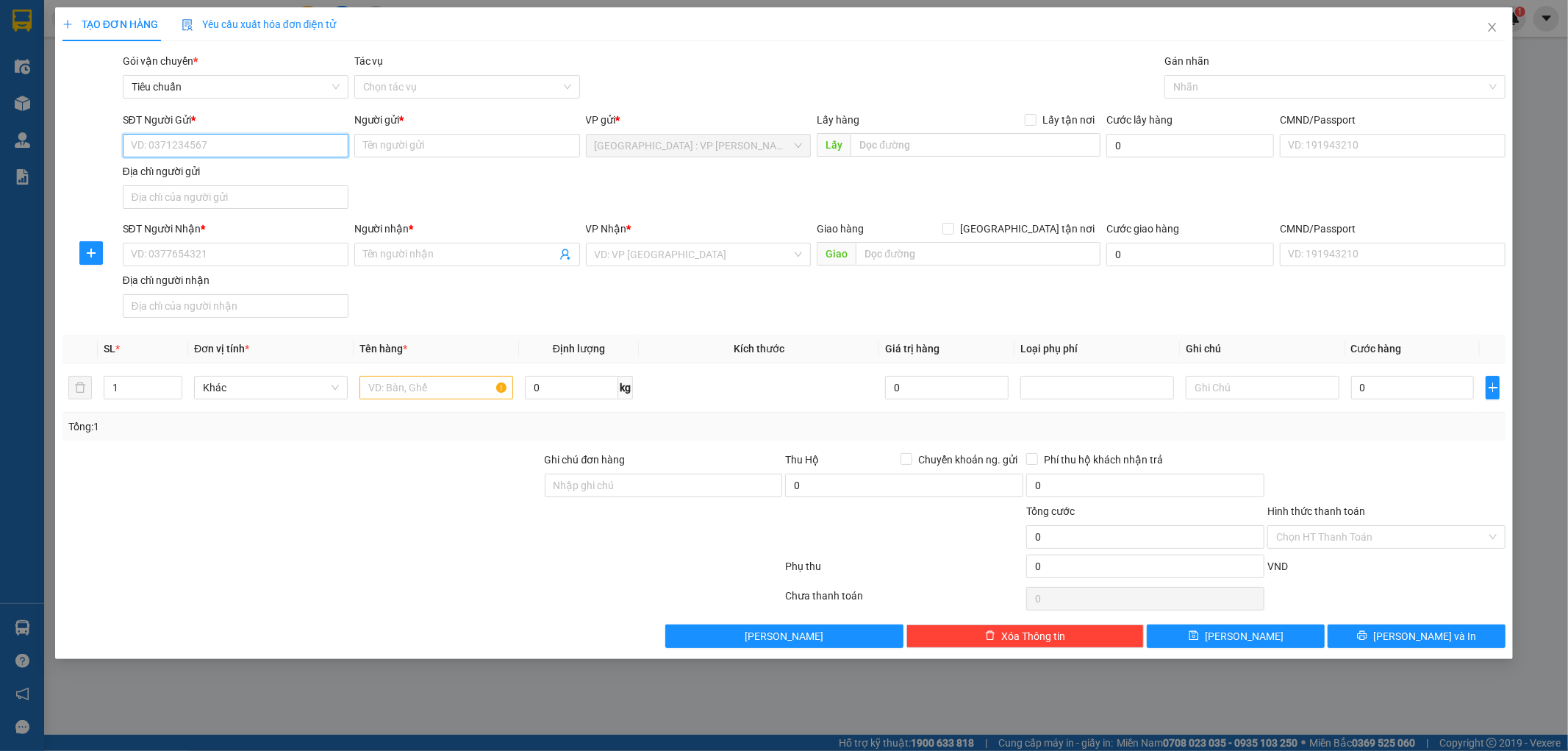
click at [173, 148] on input "SĐT Người Gửi *" at bounding box center [235, 145] width 225 height 23
type input "0903513452"
click at [381, 144] on input "Người gửi *" at bounding box center [467, 145] width 225 height 23
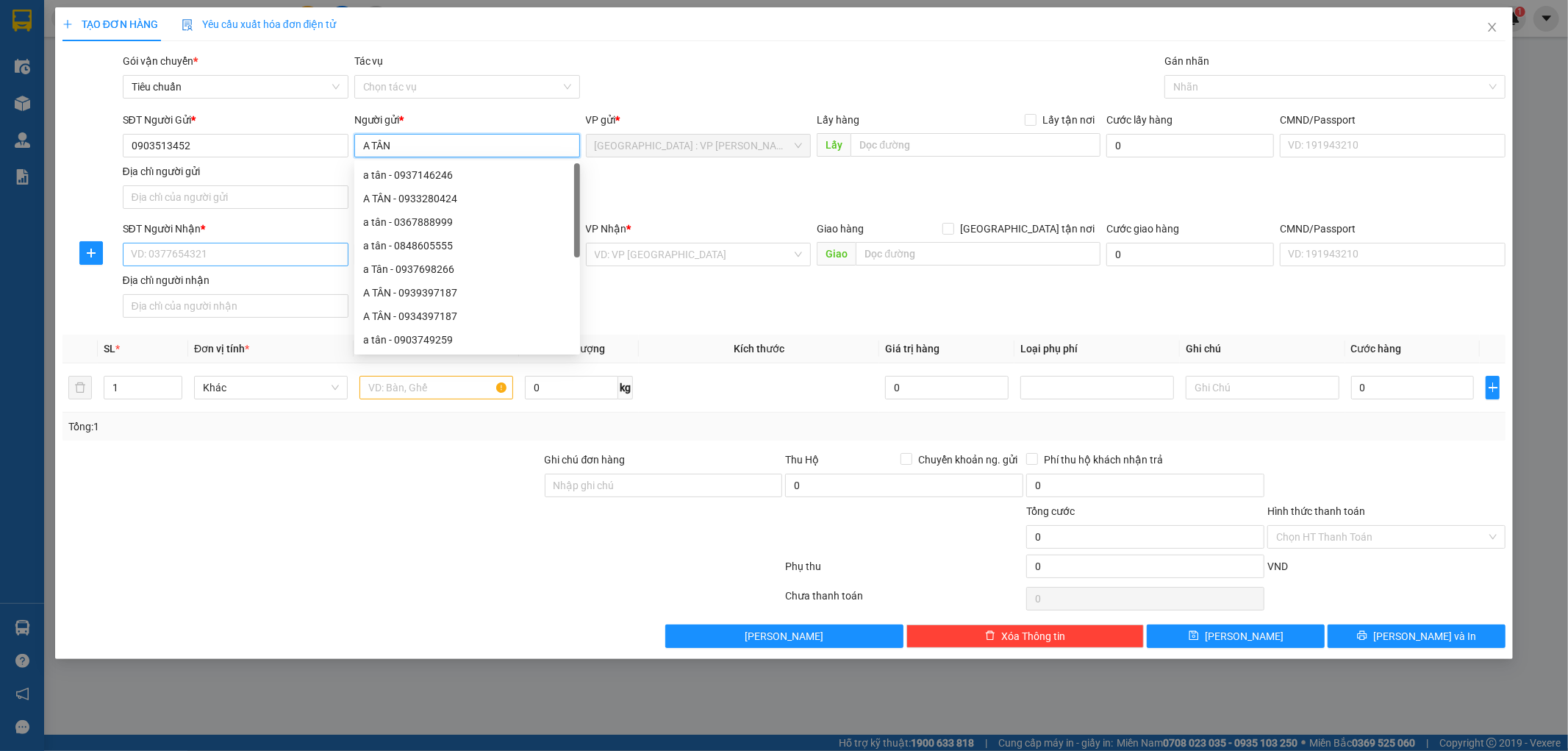
type input "A TÂN"
click at [191, 256] on input "SĐT Người Nhận *" at bounding box center [235, 254] width 225 height 23
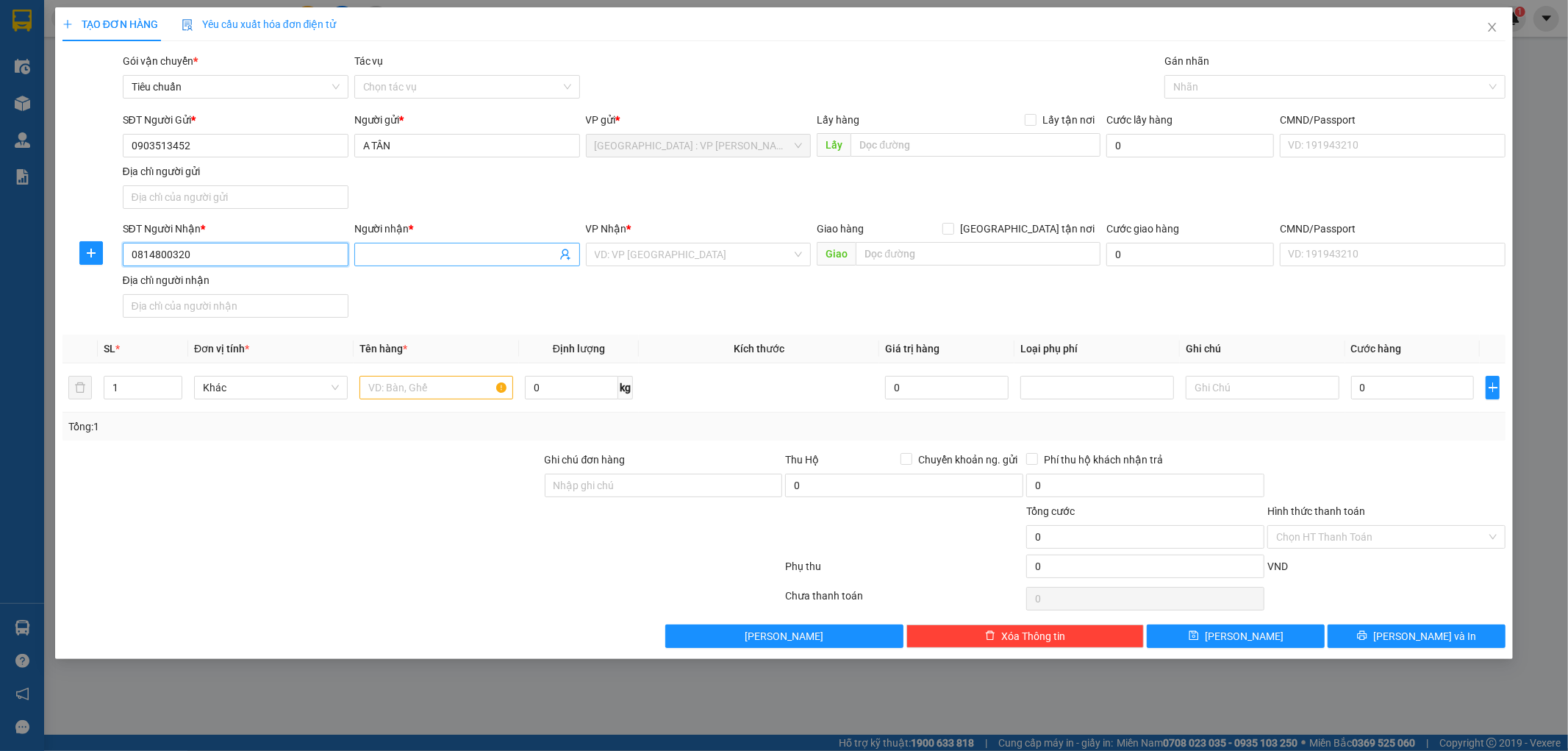
type input "0814800320"
click at [400, 256] on input "Người nhận *" at bounding box center [460, 254] width 193 height 16
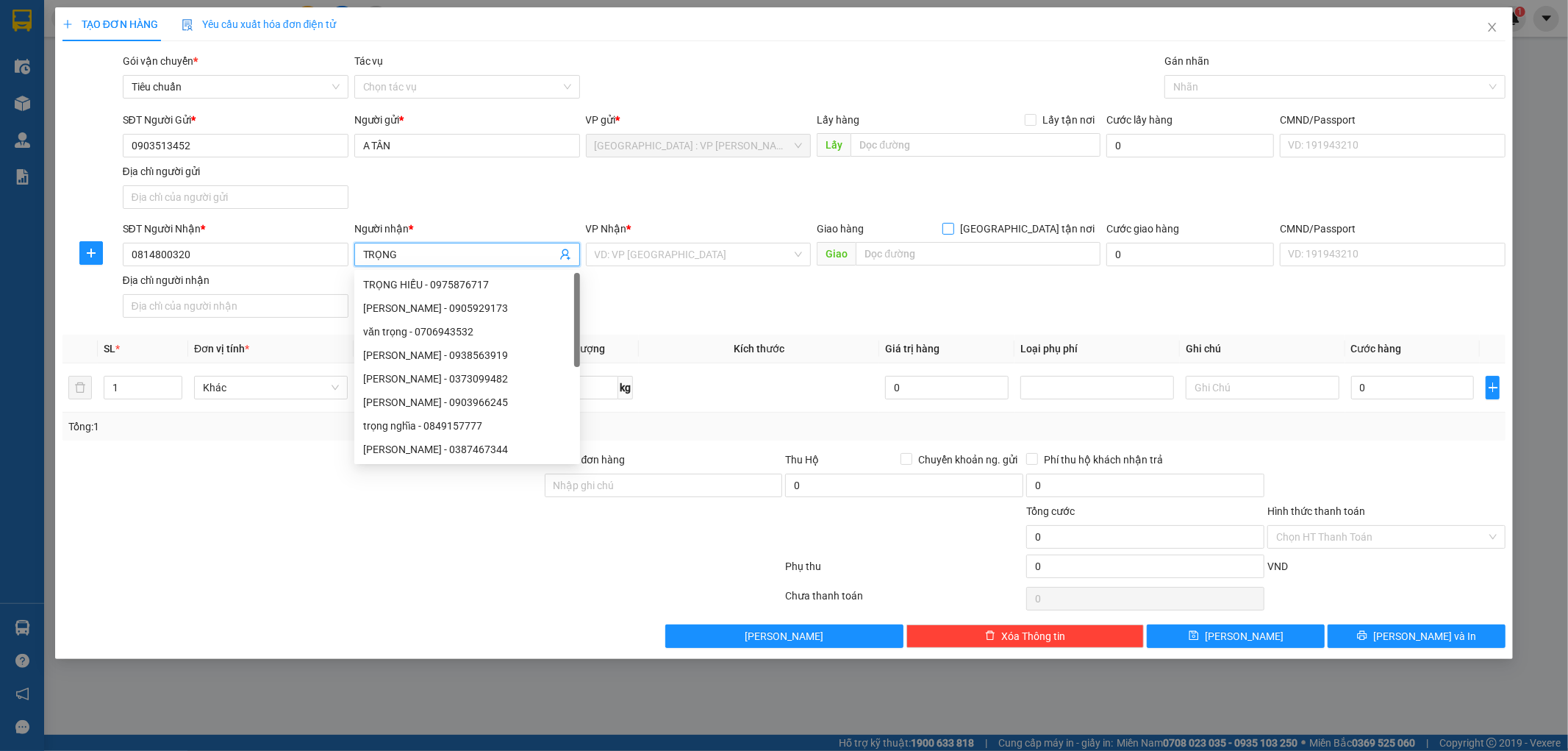
type input "TRỌNG"
click at [953, 230] on input "Giao tận nơi" at bounding box center [947, 228] width 10 height 10
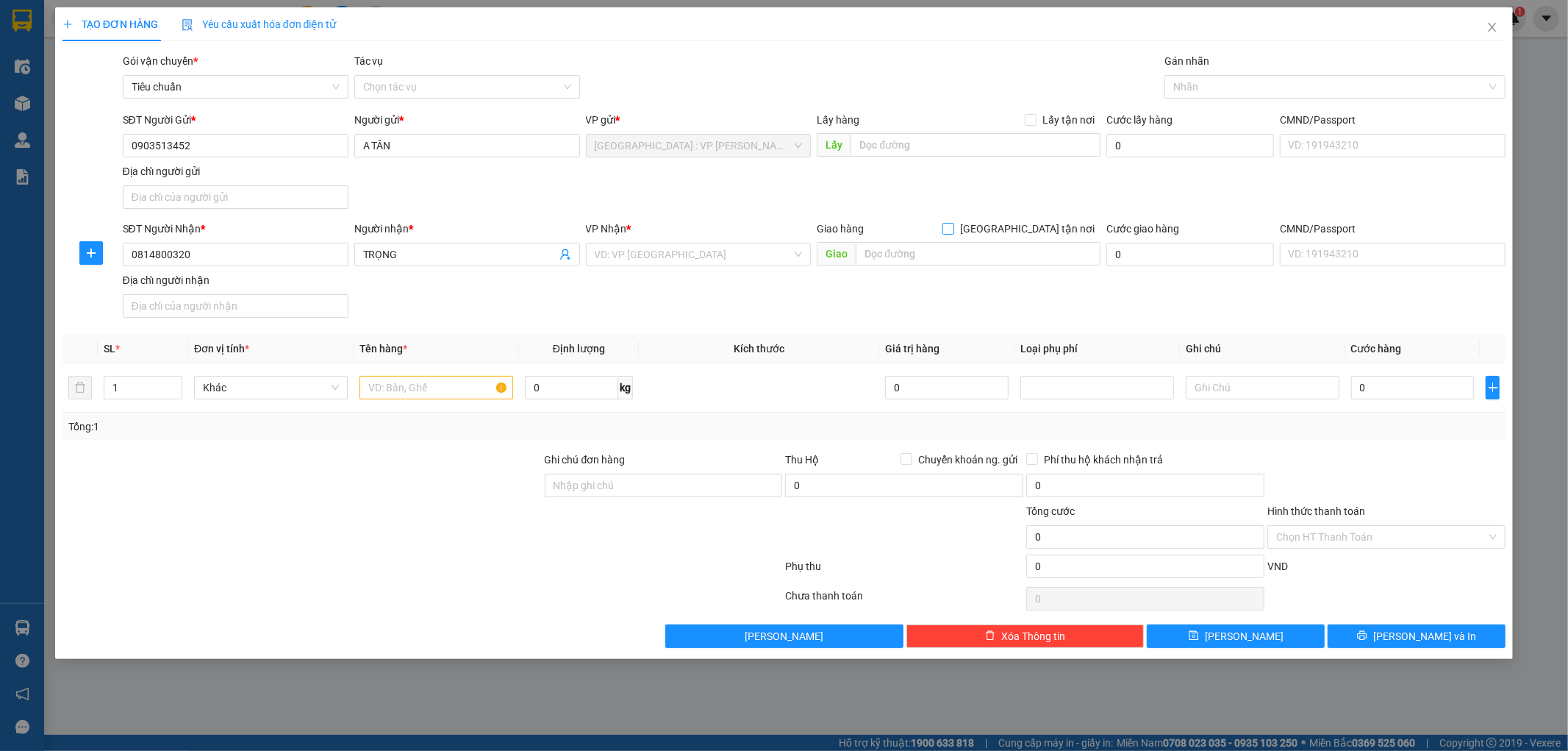
click at [953, 233] on input "Giao tận nơi" at bounding box center [947, 228] width 10 height 10
checkbox input "true"
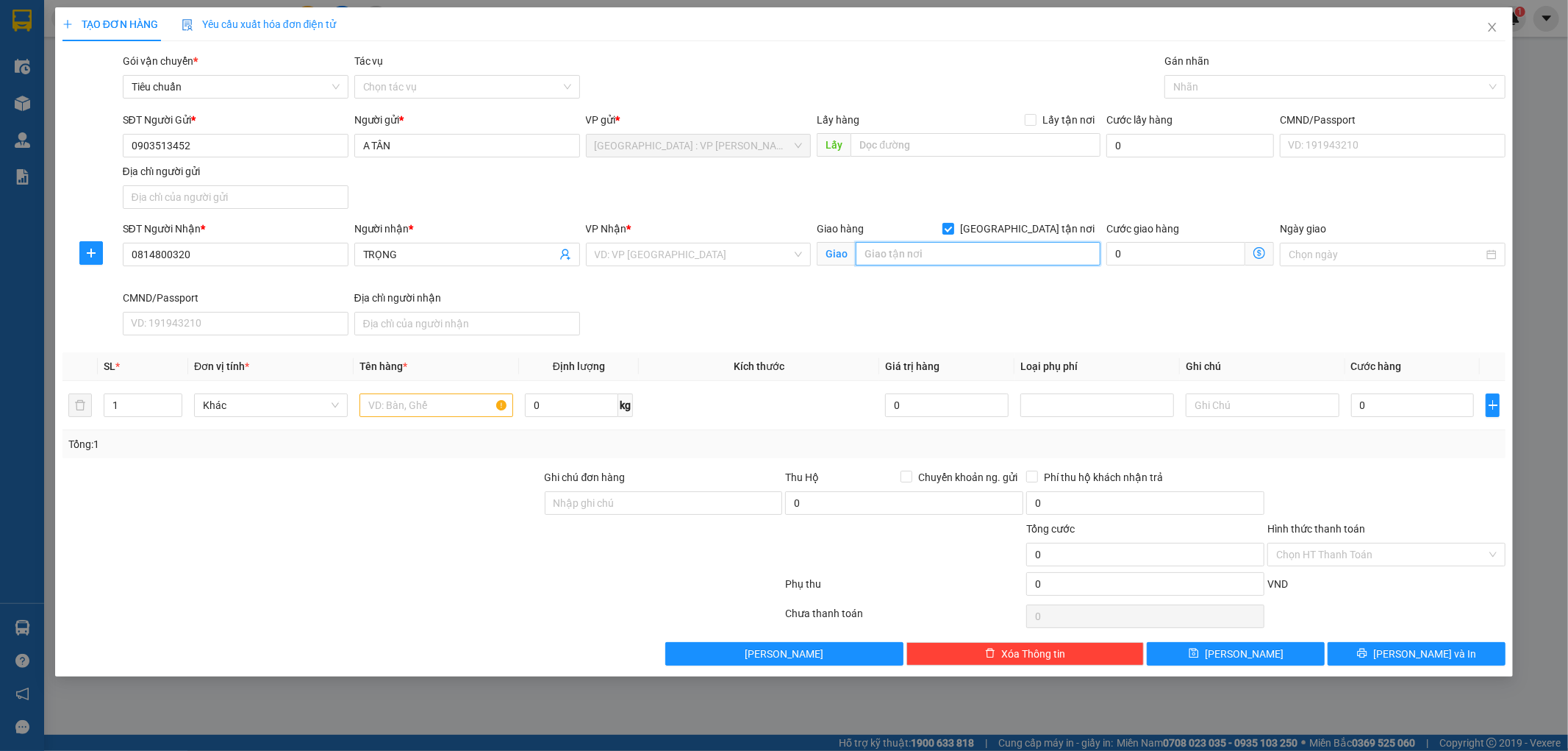
click at [939, 249] on input "text" at bounding box center [978, 254] width 245 height 23
type input "KTX ĐẠI HỌC QUỐC TẾ MIỀN ĐÔNG,THỦ DẦU MỘT,BÌNH DƯƠNG"
click at [695, 240] on div "VP Nhận *" at bounding box center [699, 232] width 225 height 22
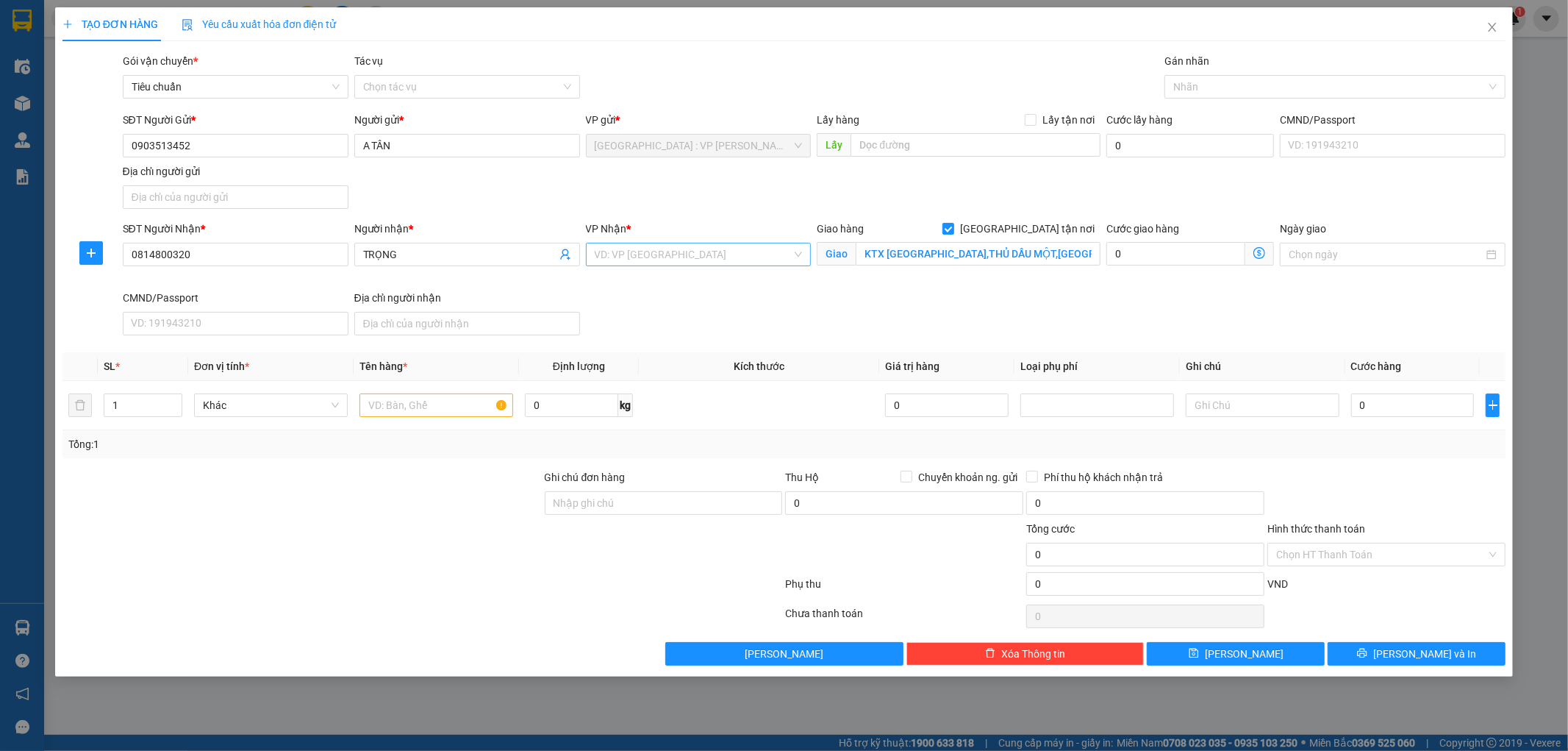
click at [709, 252] on input "search" at bounding box center [694, 254] width 198 height 22
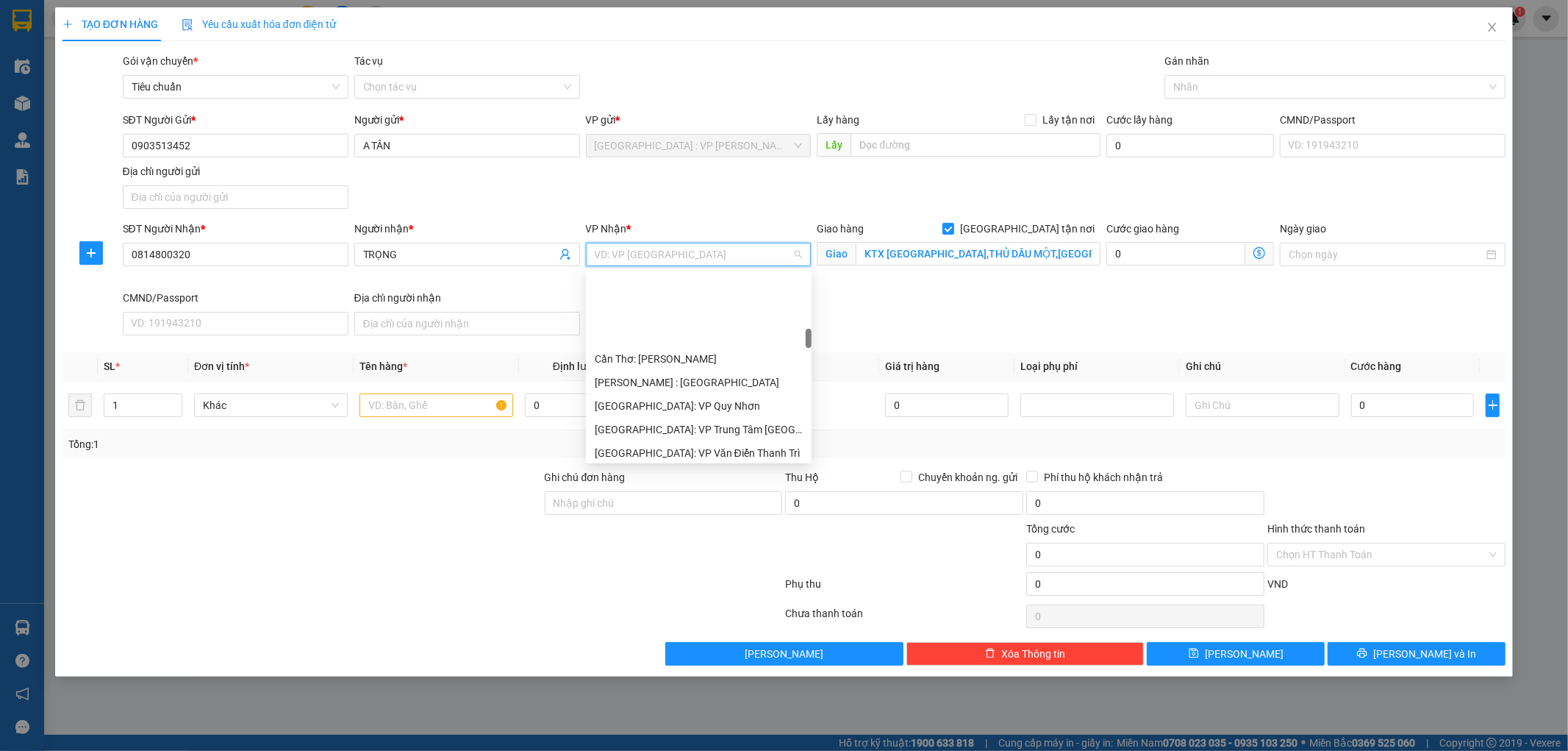
scroll to position [571, 0]
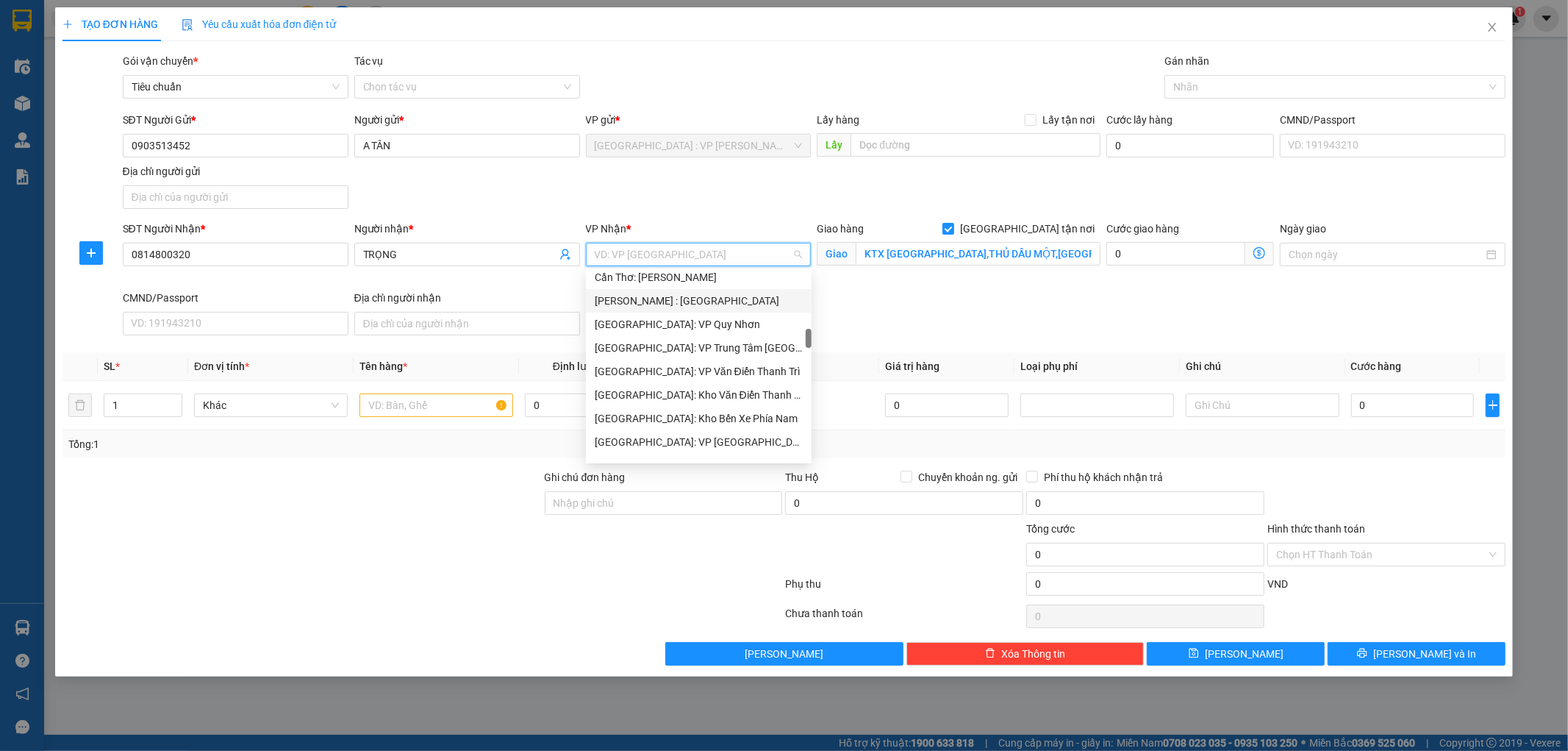
click at [715, 307] on div "[PERSON_NAME] : [GEOGRAPHIC_DATA]" at bounding box center [699, 301] width 208 height 16
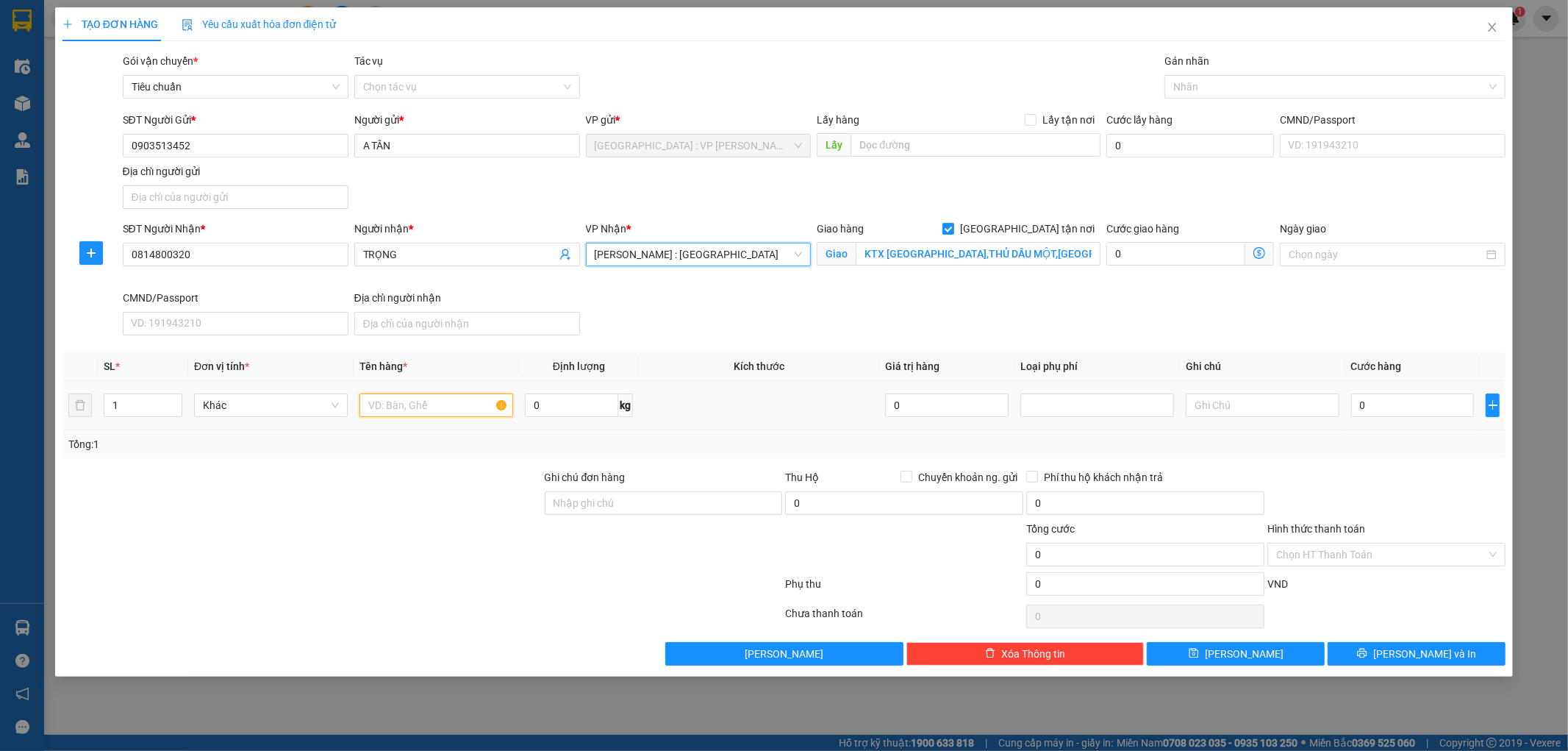
click at [460, 403] on input "text" at bounding box center [436, 404] width 154 height 23
type input "1 XE MÁY 43H1 02691"
click at [625, 506] on input "Ghi chú đơn hàng" at bounding box center [663, 502] width 238 height 23
type input "1 CHÌA KHÓA,2 GƯƠNG,1 MŨ BH"
click at [1403, 402] on input "0" at bounding box center [1413, 404] width 124 height 23
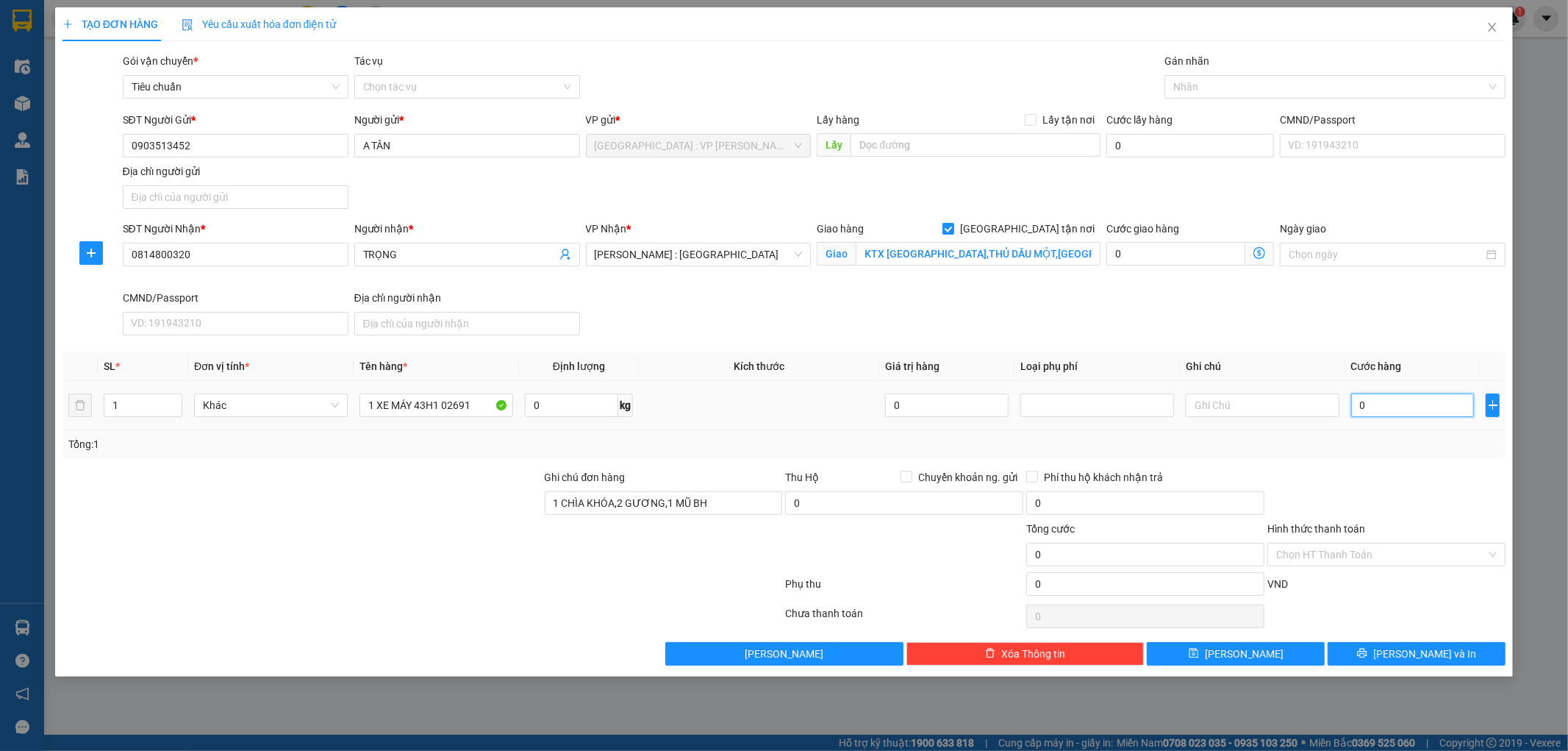
type input "9"
type input "93"
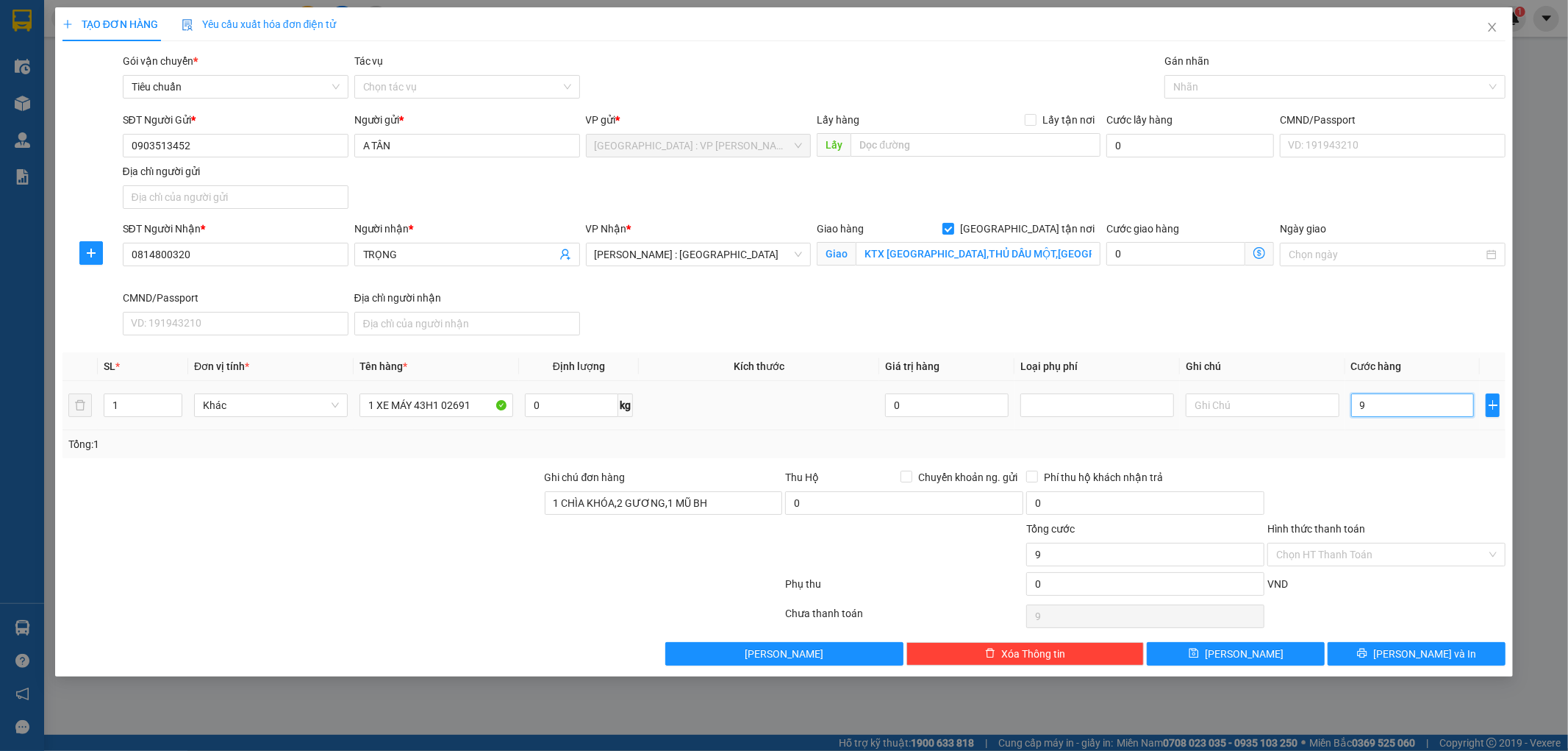
type input "93"
type input "930"
type input "9.300"
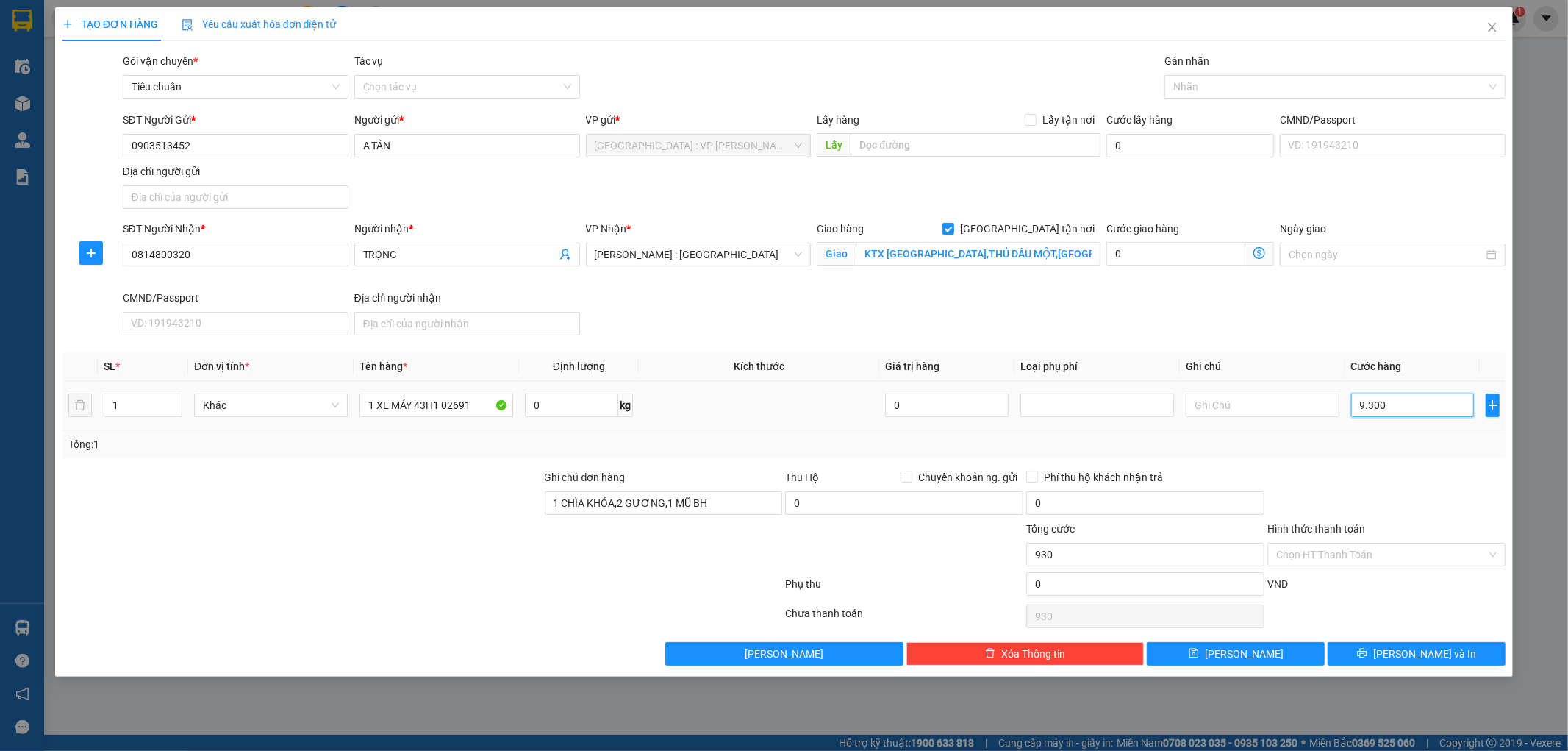
type input "9.300"
type input "93.000"
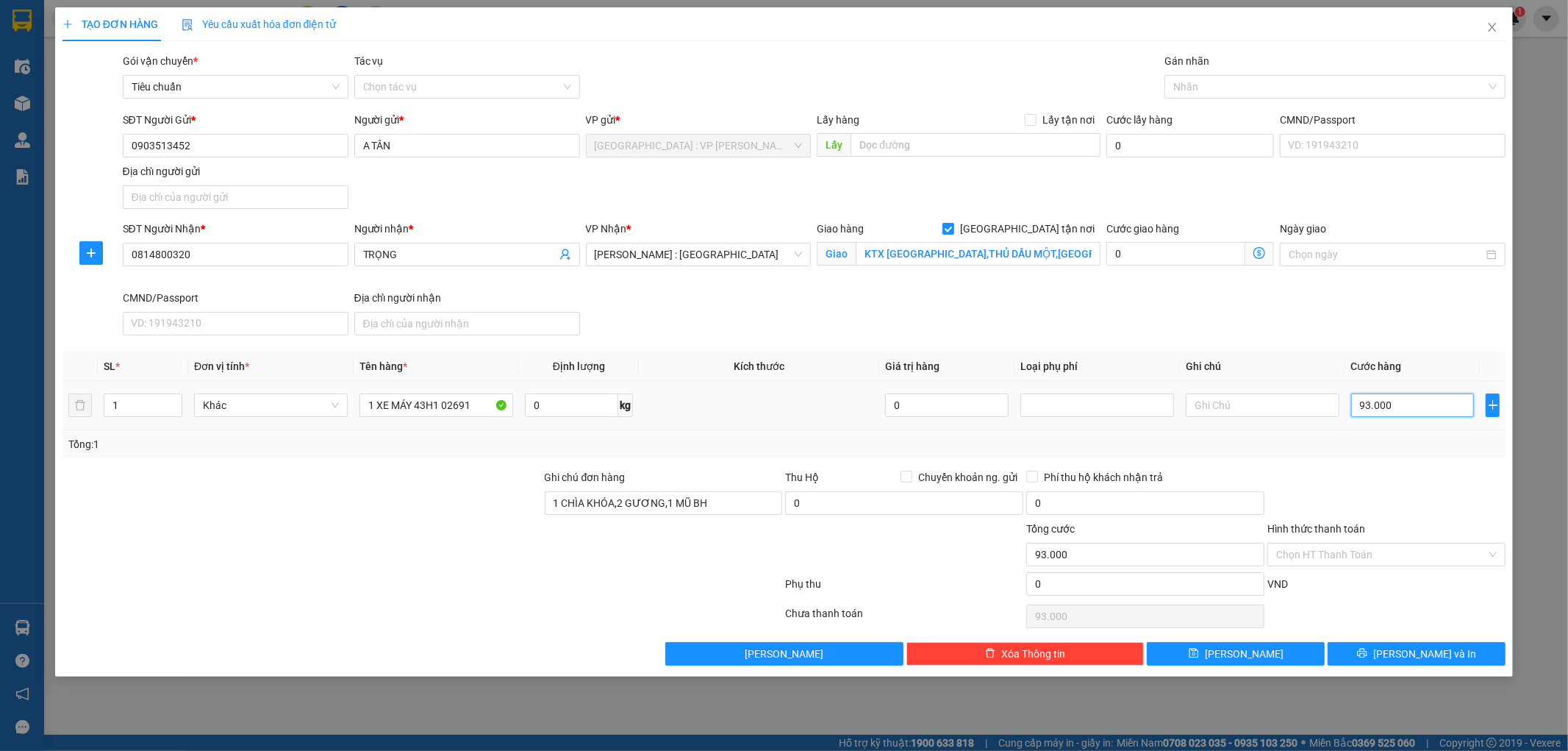
type input "930.000"
drag, startPoint x: 1363, startPoint y: 561, endPoint x: 1363, endPoint y: 574, distance: 13.0
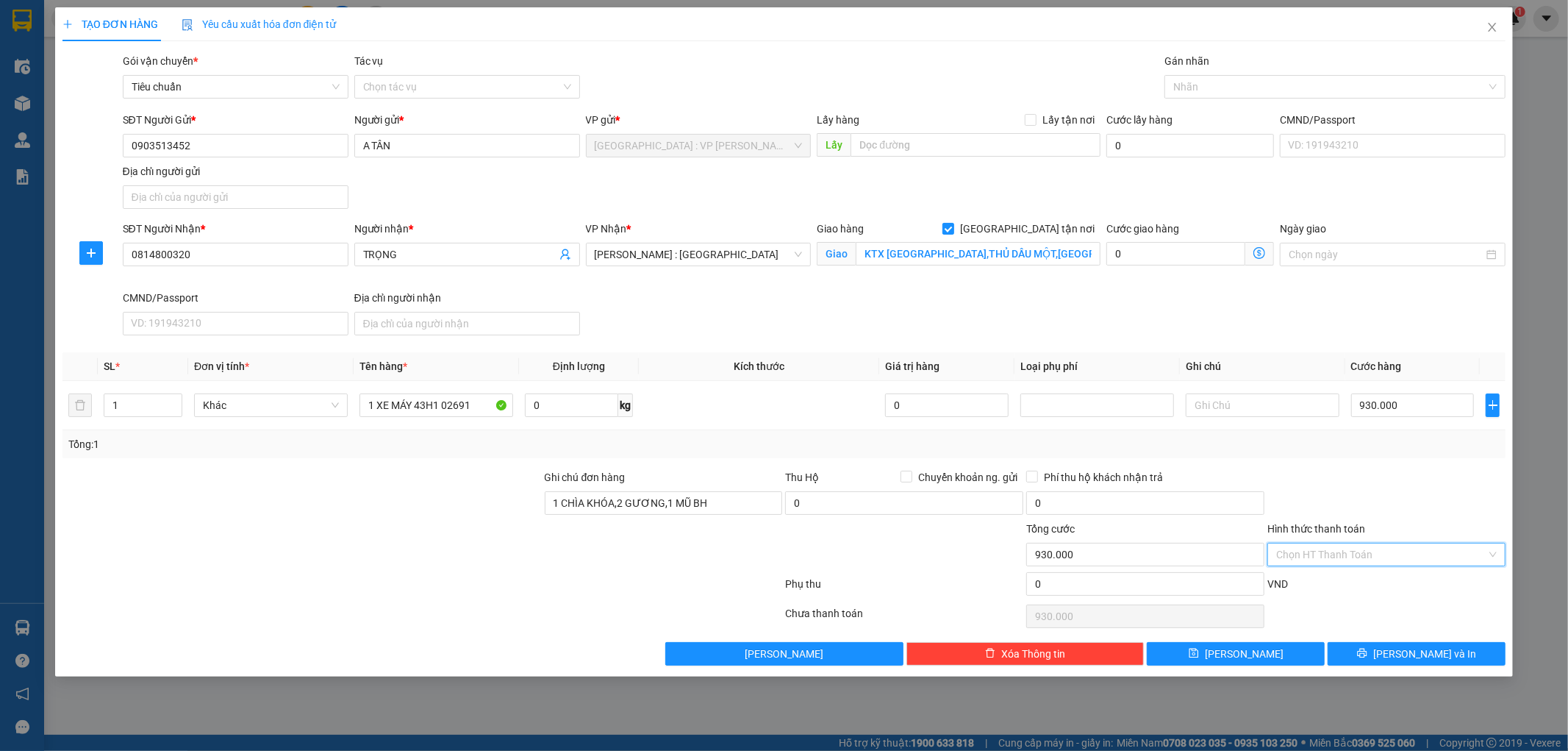
click at [1364, 561] on input "Hình thức thanh toán" at bounding box center [1382, 554] width 210 height 22
click at [1361, 582] on div "Tại văn phòng" at bounding box center [1387, 584] width 221 height 16
type input "0"
click at [1423, 660] on span "Lưu và In" at bounding box center [1425, 654] width 103 height 16
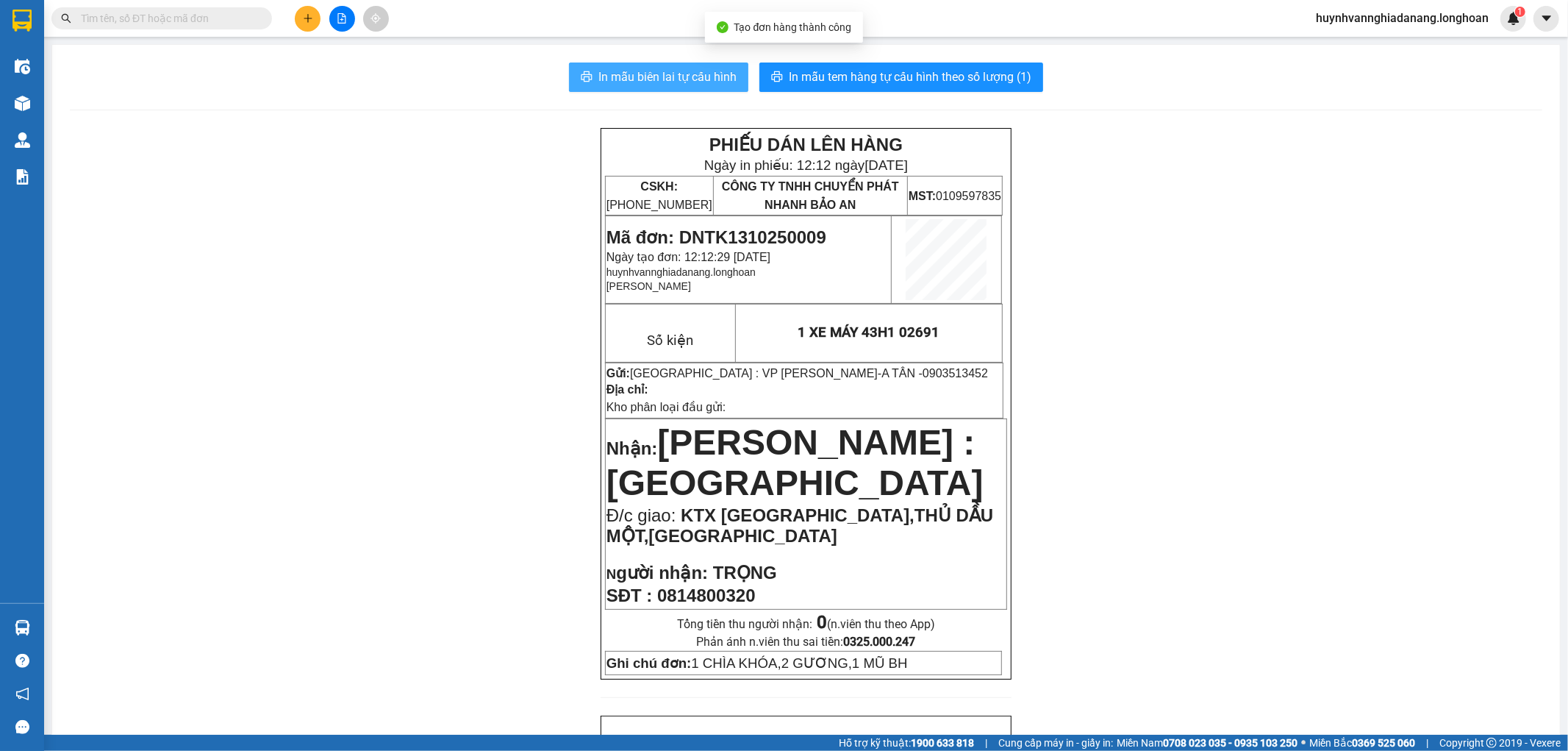
click at [699, 81] on span "In mẫu biên lai tự cấu hình" at bounding box center [667, 76] width 138 height 18
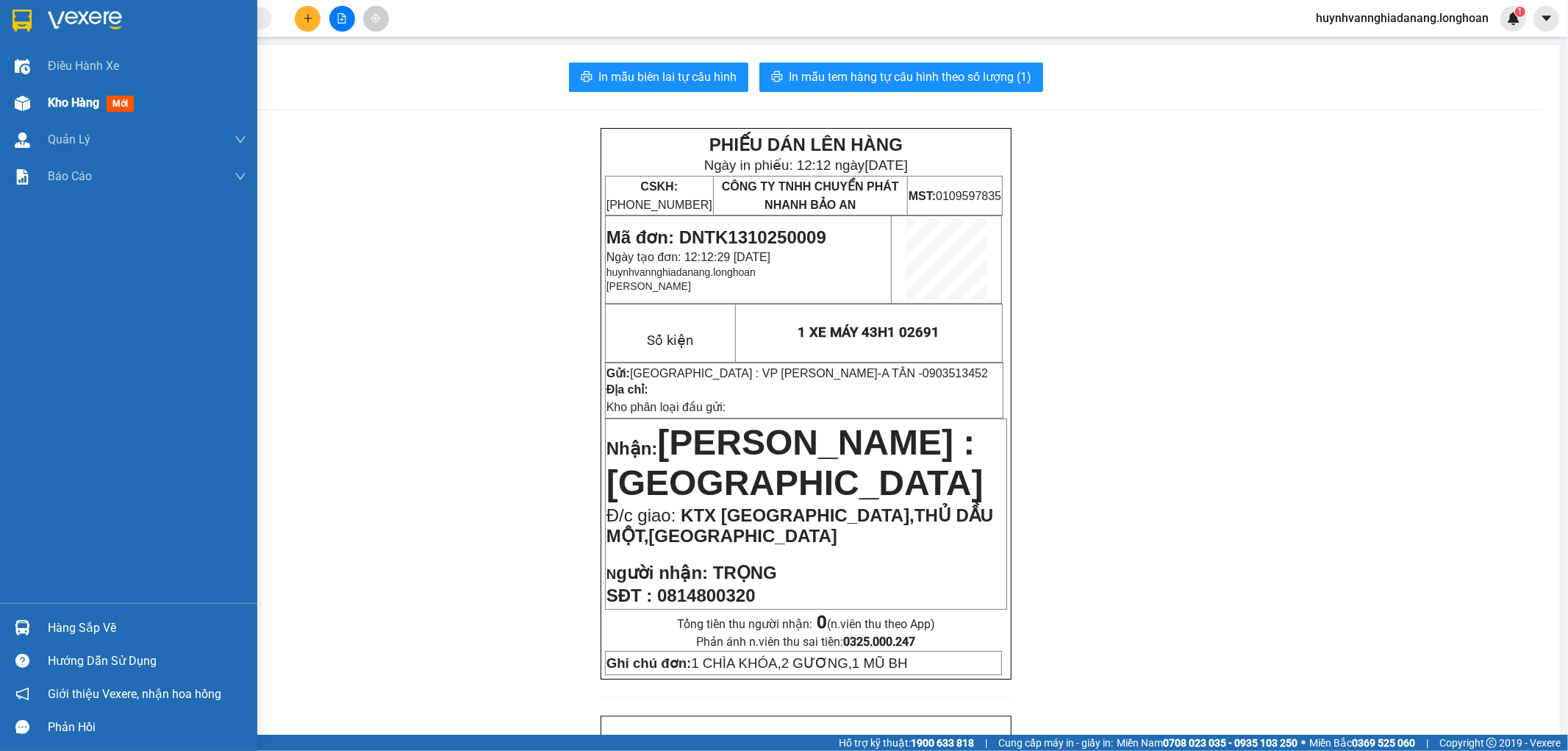
click at [69, 102] on span "Kho hàng" at bounding box center [74, 102] width 51 height 14
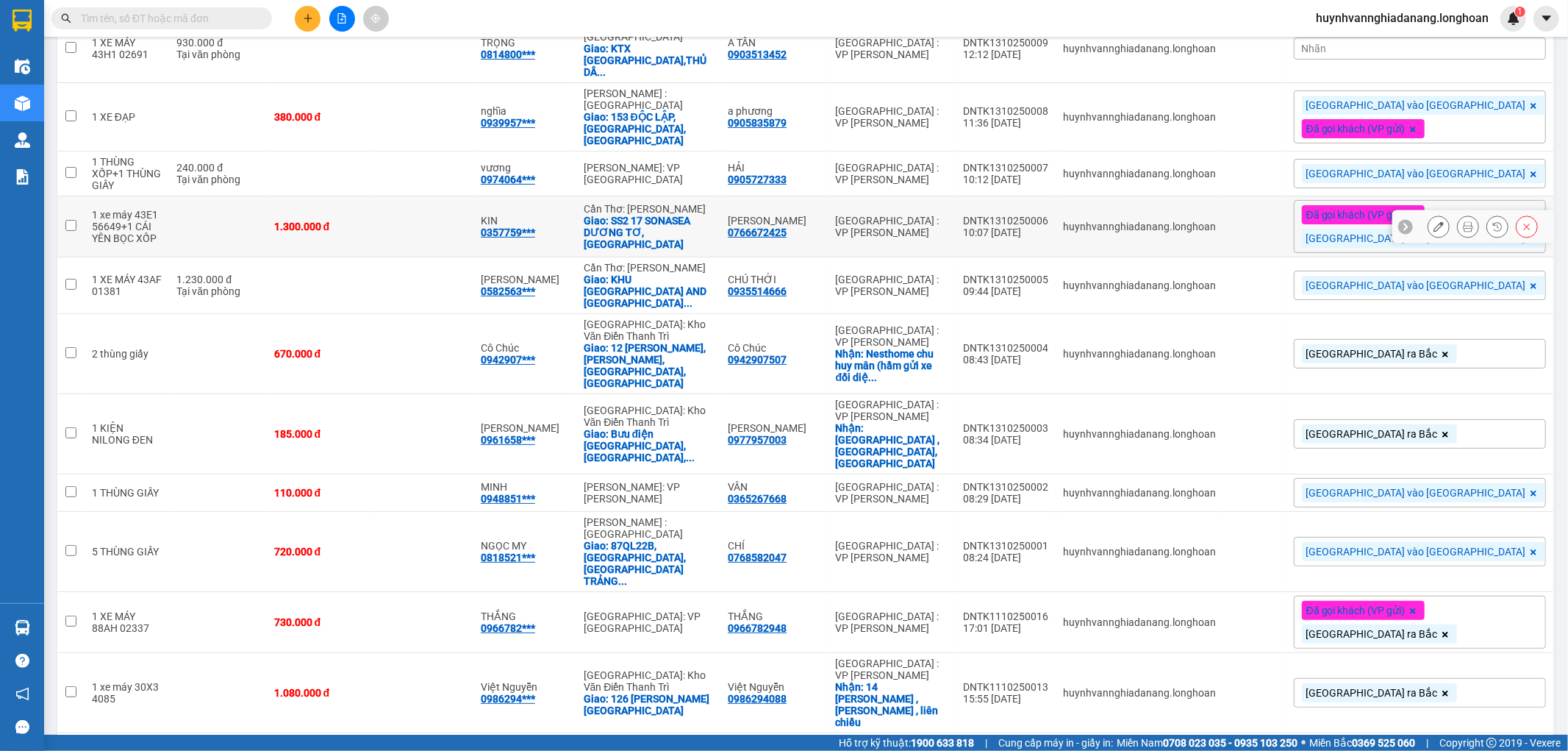
scroll to position [245, 0]
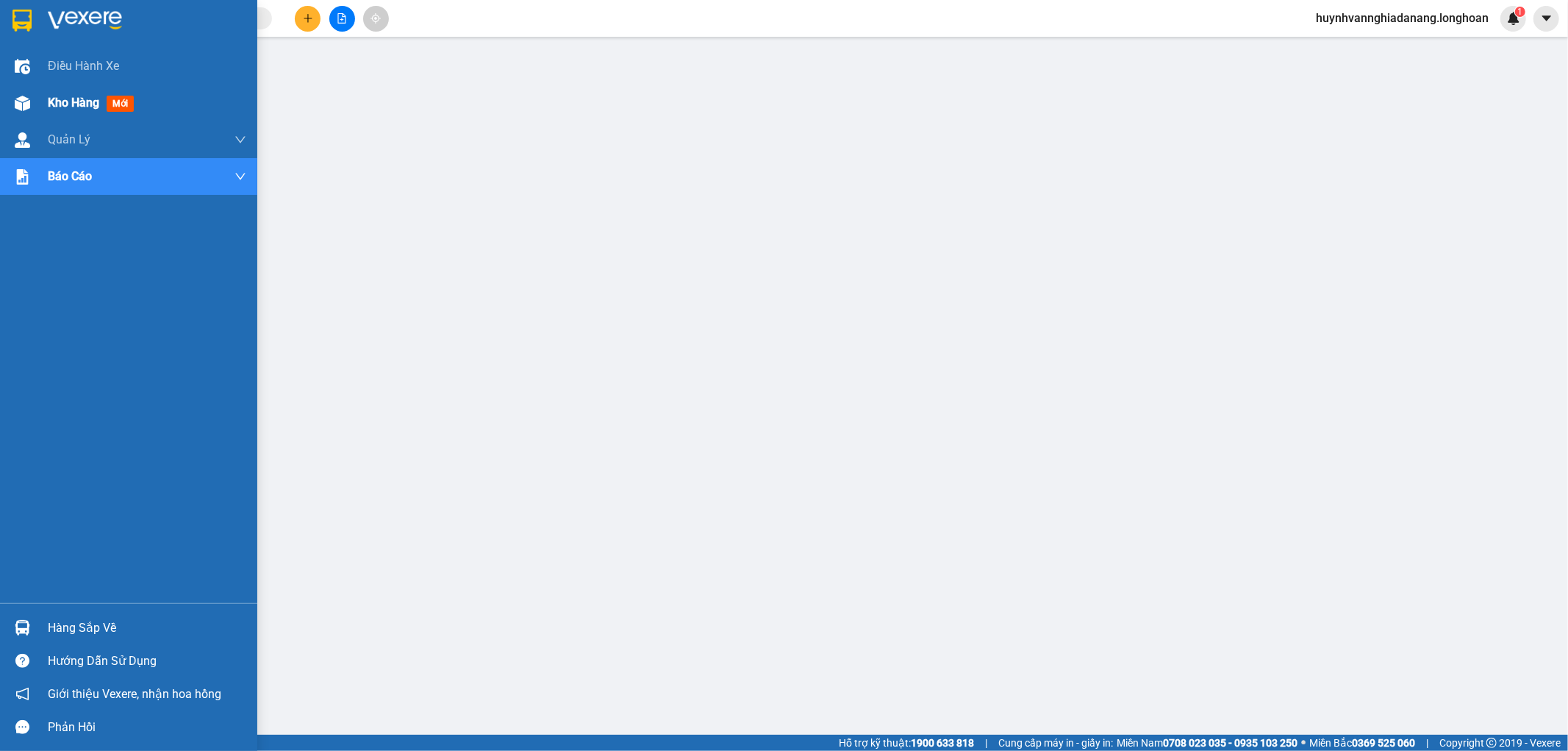
click at [57, 107] on span "Kho hàng" at bounding box center [74, 102] width 51 height 14
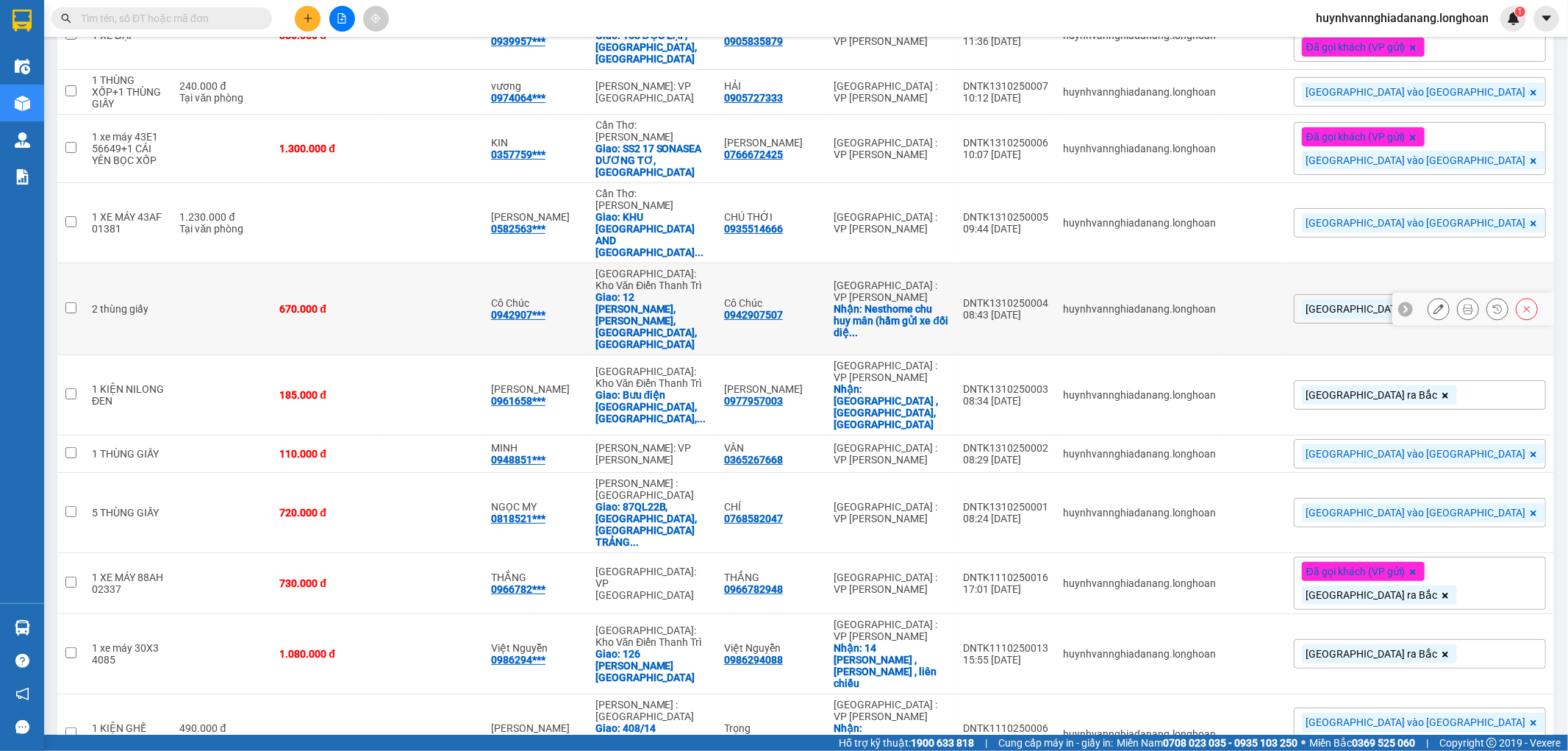
scroll to position [327, 0]
